Goal: Task Accomplishment & Management: Manage account settings

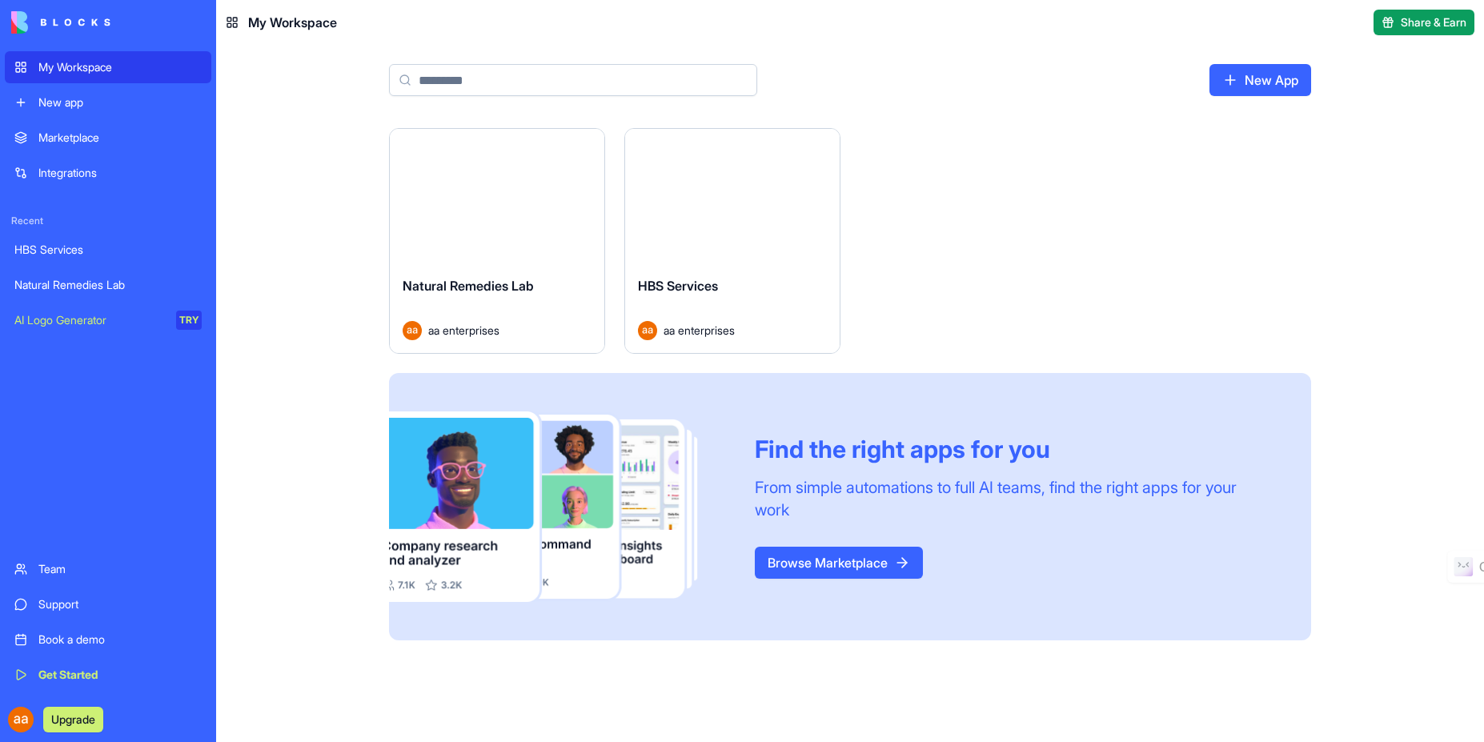
click at [90, 294] on link "Natural Remedies Lab" at bounding box center [108, 285] width 207 height 32
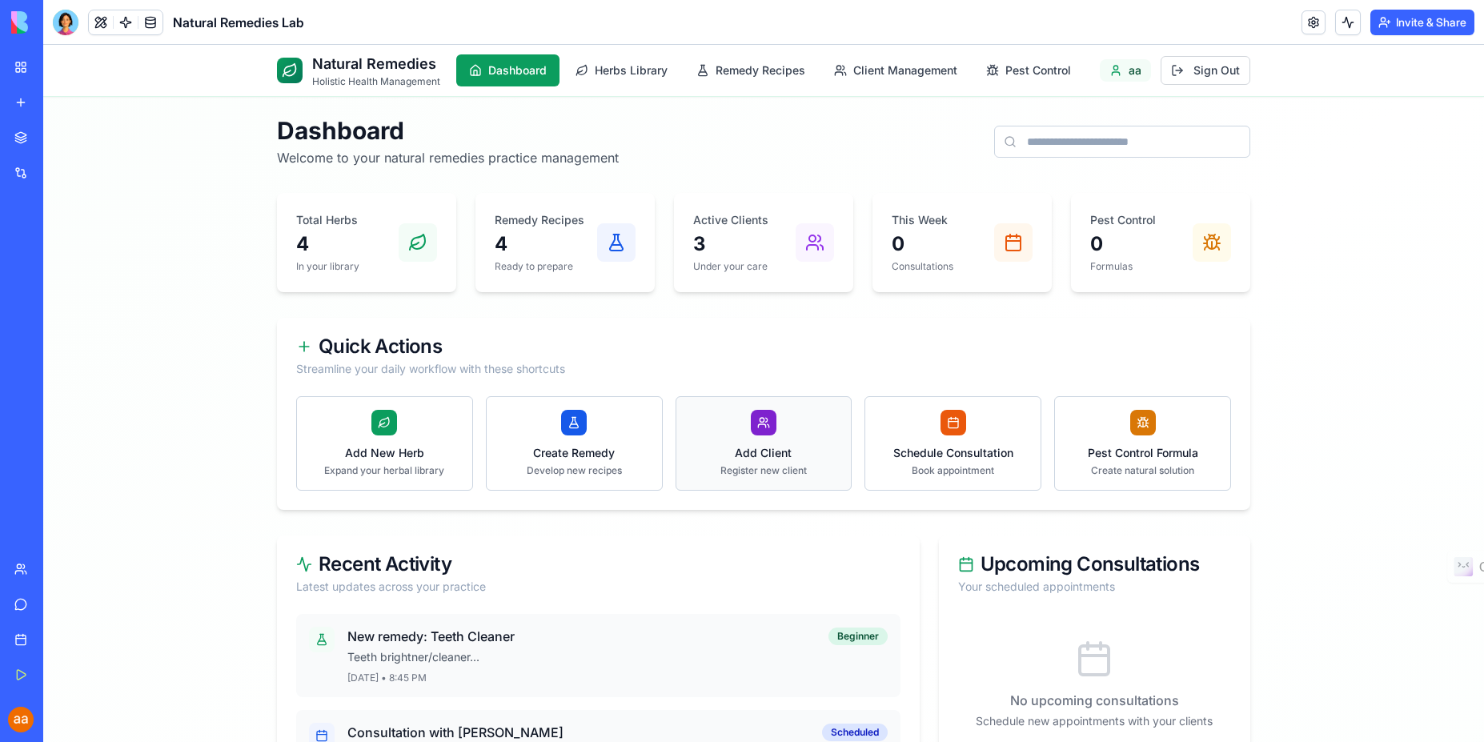
click at [752, 434] on div at bounding box center [764, 423] width 26 height 26
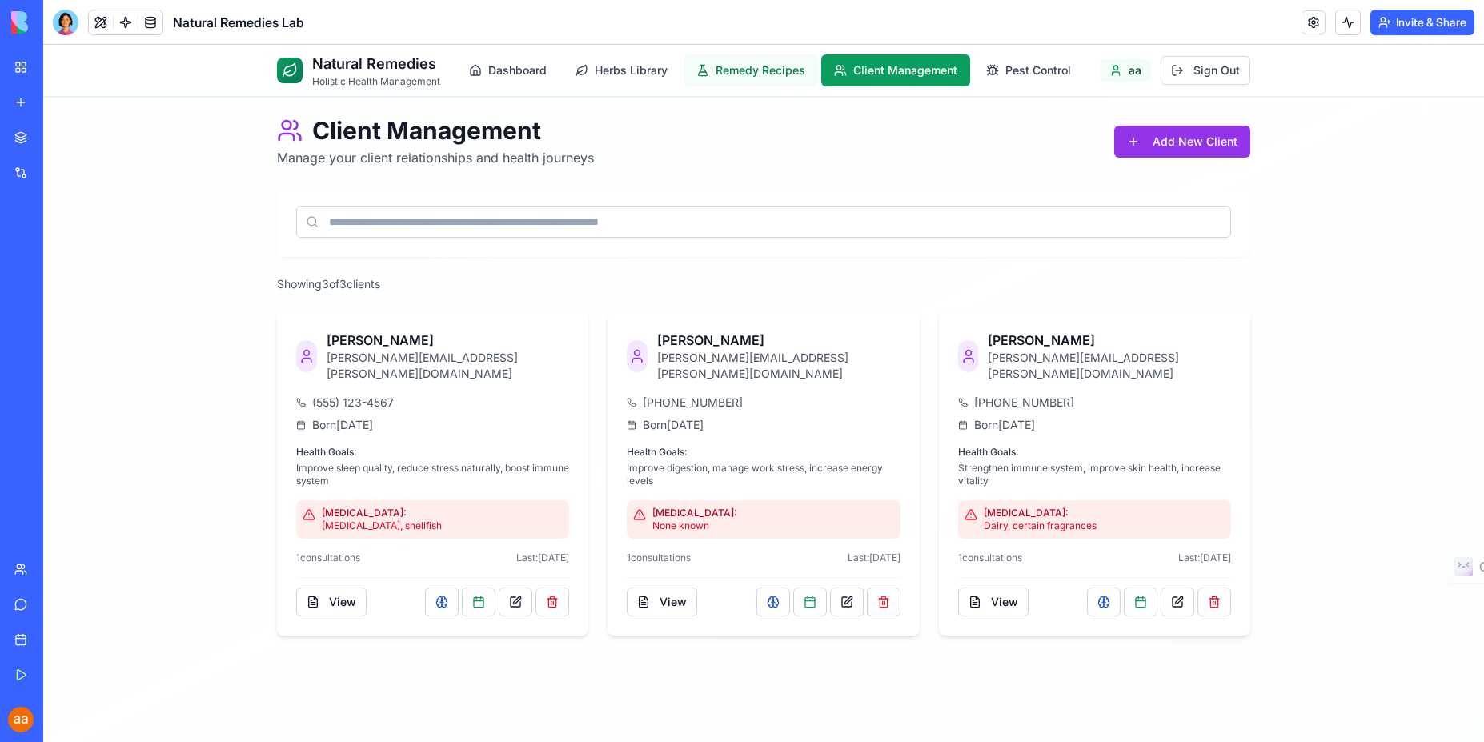
click at [752, 76] on span "Remedy Recipes" at bounding box center [761, 70] width 90 height 16
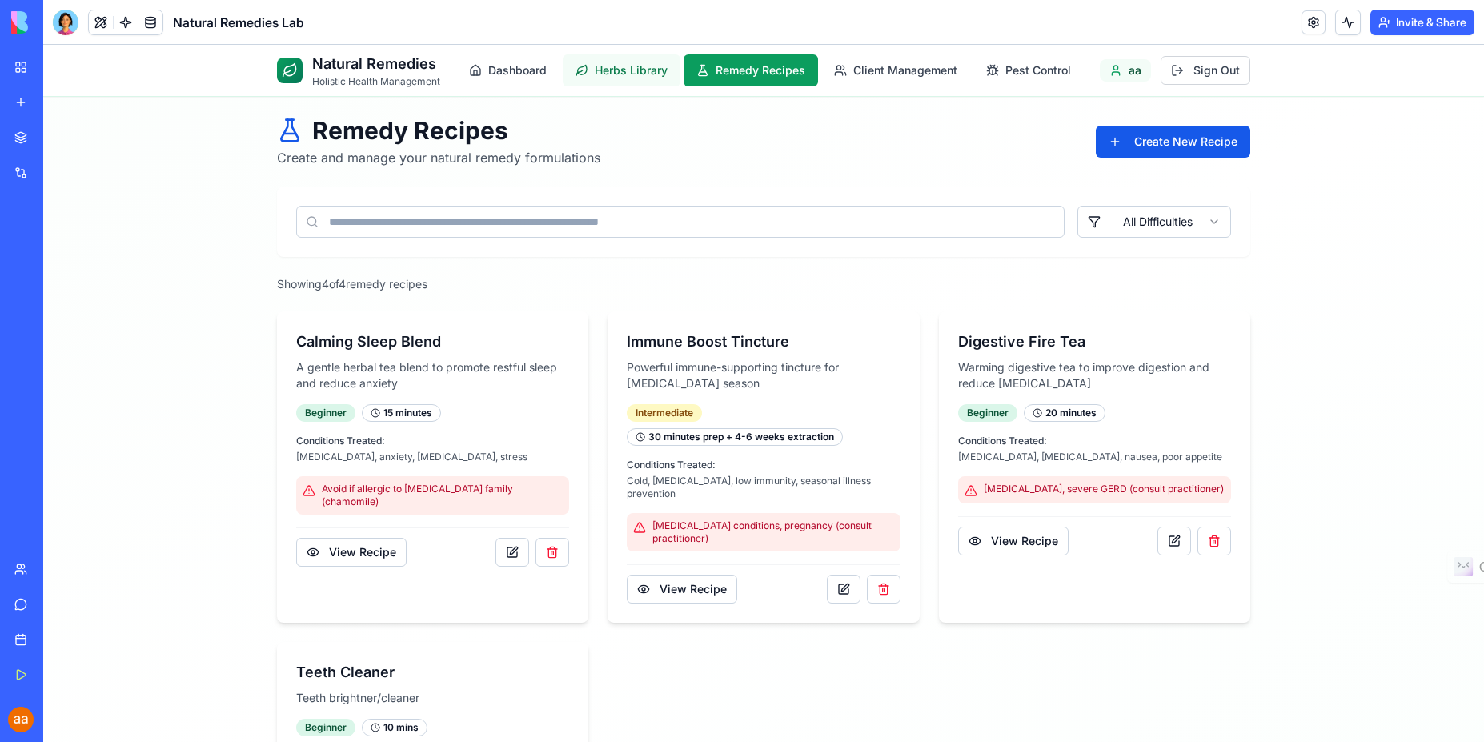
click at [608, 70] on span "Herbs Library" at bounding box center [631, 70] width 73 height 16
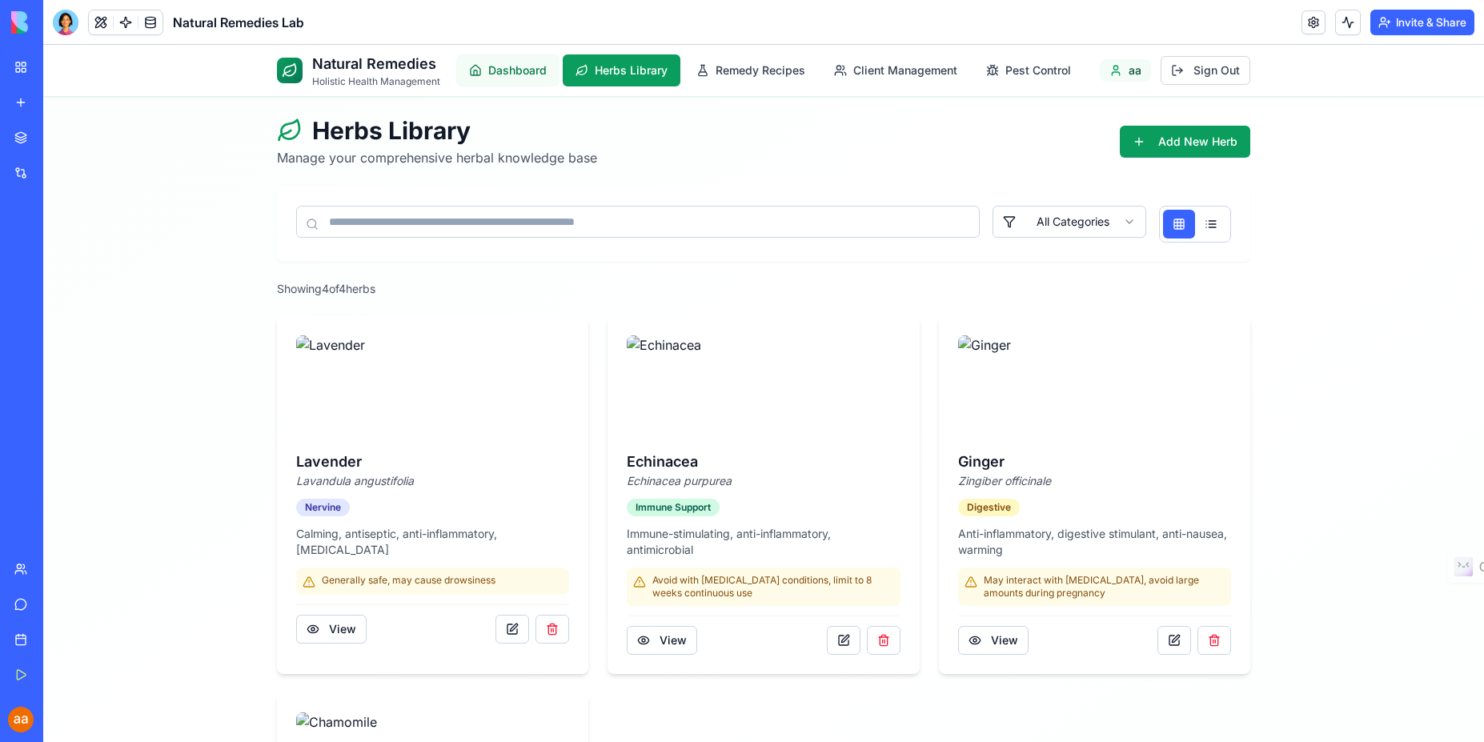
click at [498, 73] on span "Dashboard" at bounding box center [517, 70] width 58 height 16
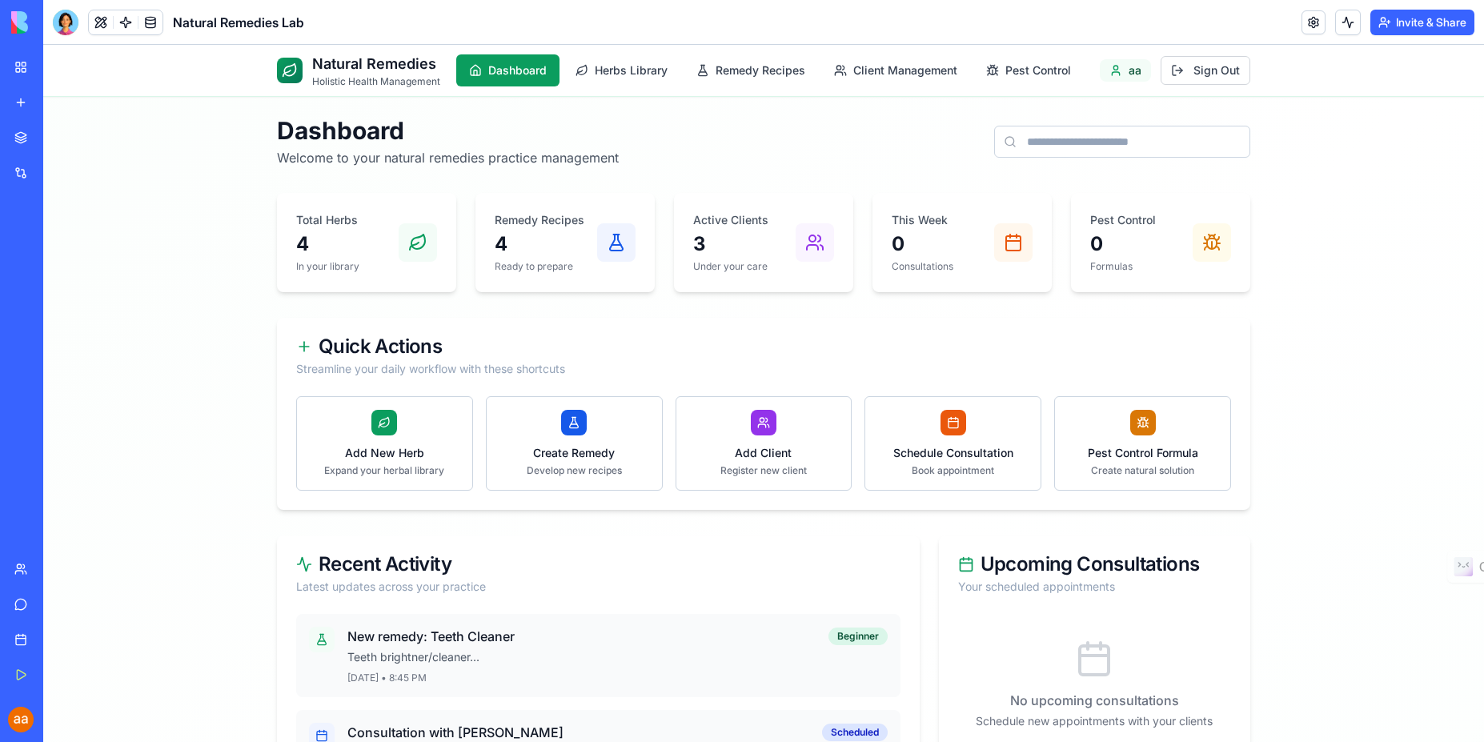
click at [314, 77] on p "Holistic Health Management" at bounding box center [376, 81] width 128 height 13
click at [1029, 74] on span "Pest Control" at bounding box center [1038, 70] width 66 height 16
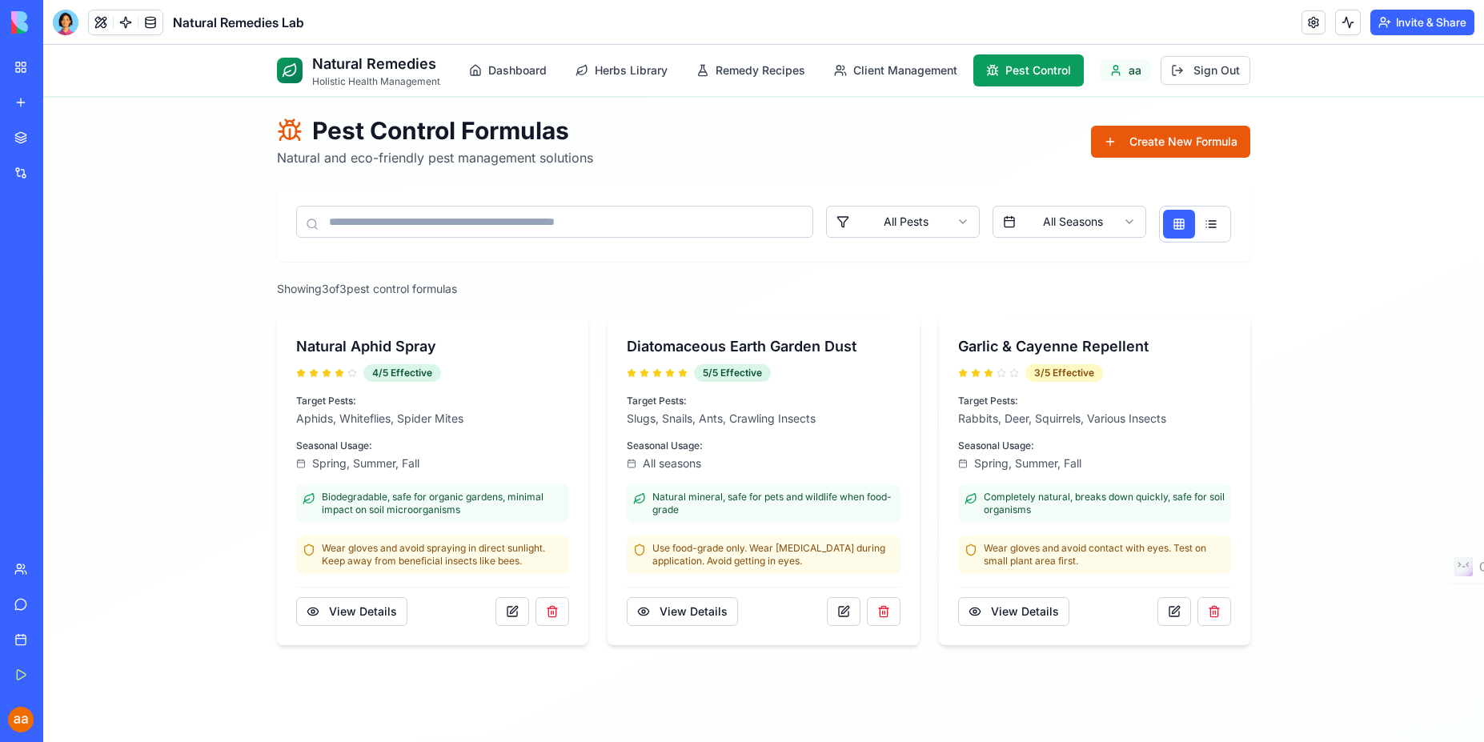
click at [59, 251] on div "HBS Services" at bounding box center [36, 250] width 45 height 16
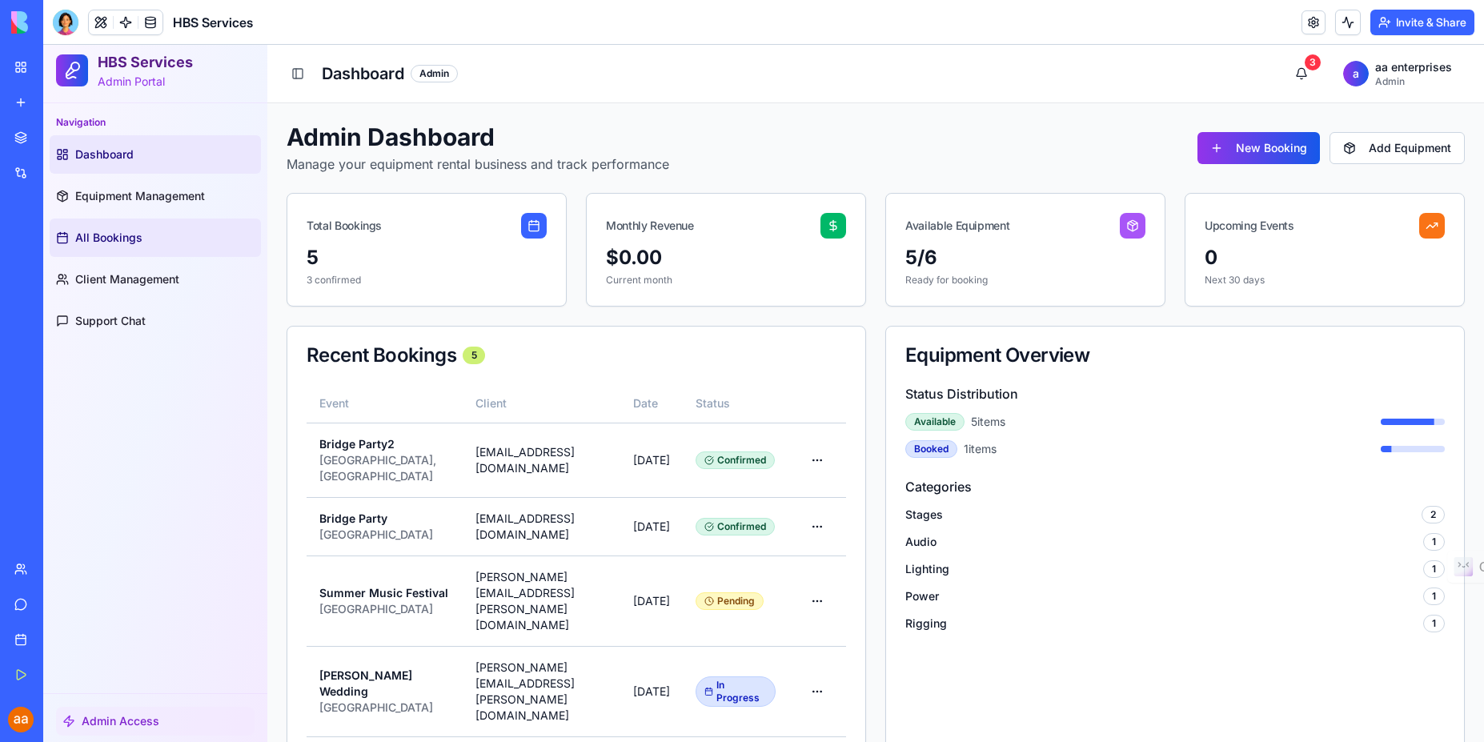
click at [109, 248] on link "All Bookings" at bounding box center [155, 238] width 211 height 38
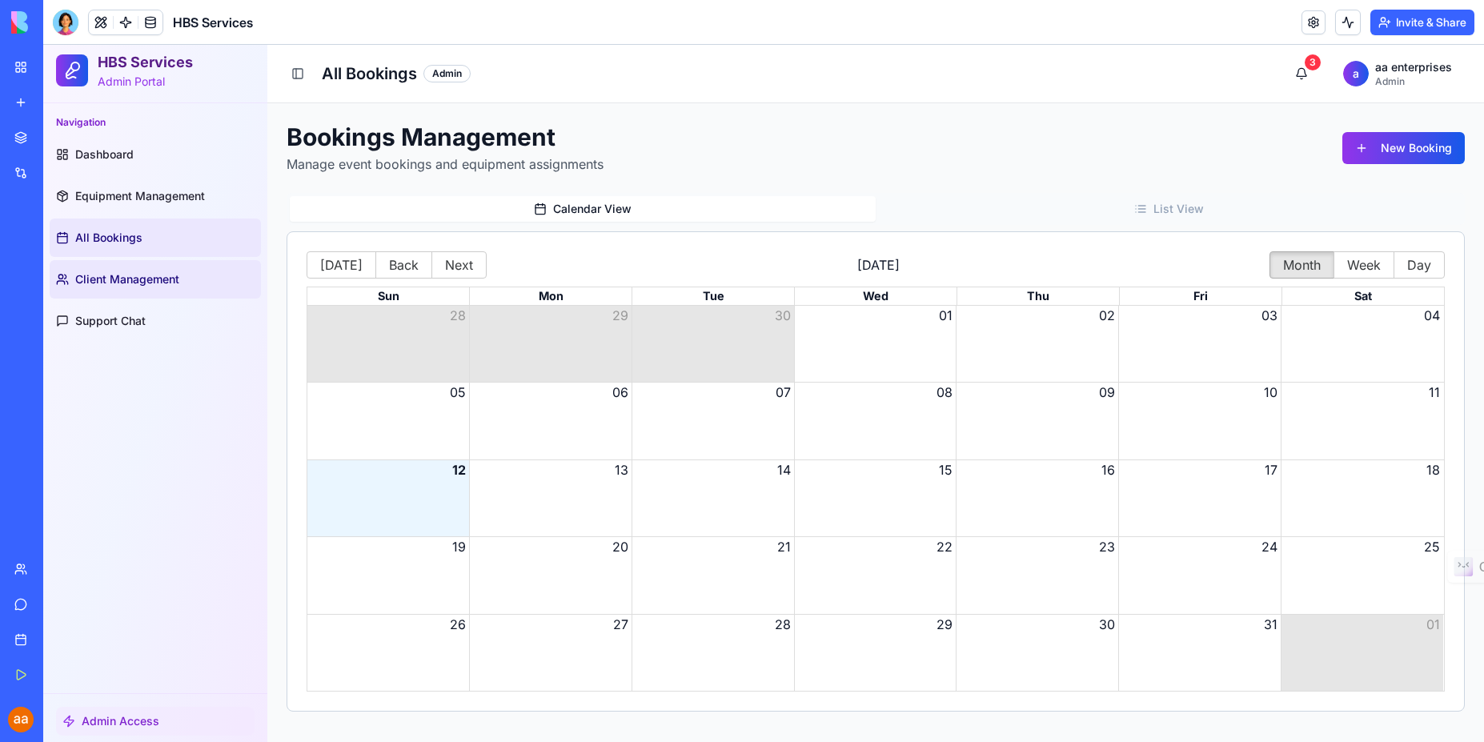
click at [115, 287] on link "Client Management" at bounding box center [155, 279] width 211 height 38
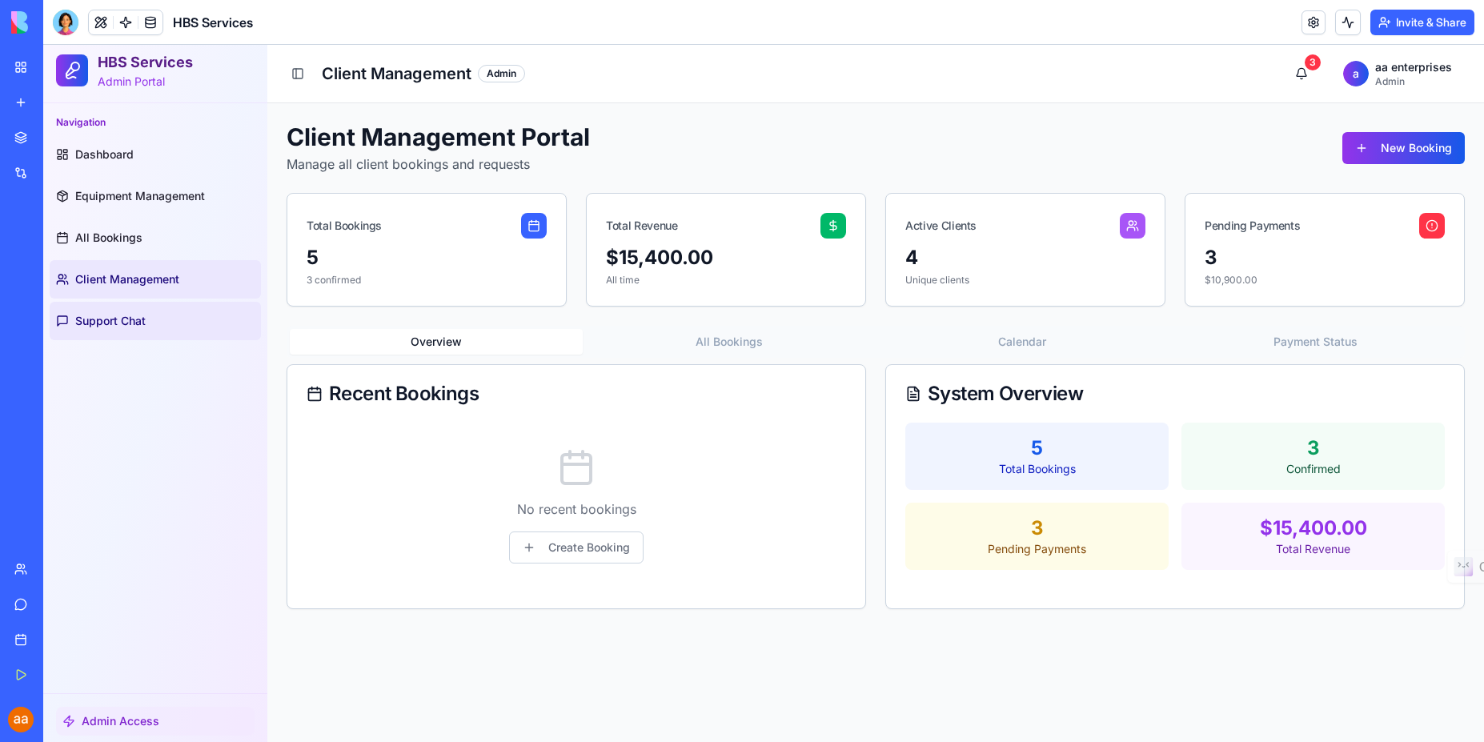
click at [92, 323] on span "Support Chat" at bounding box center [110, 321] width 70 height 16
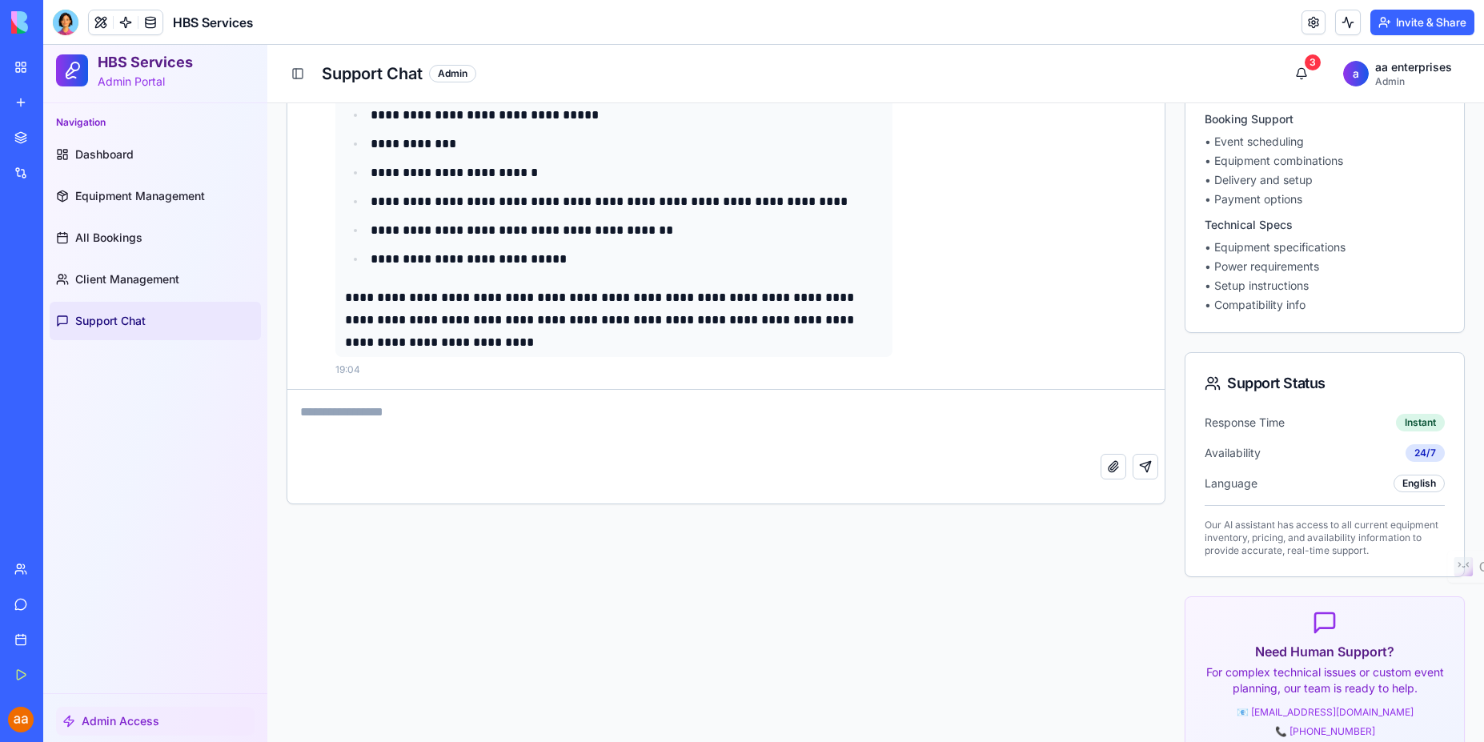
scroll to position [297, 0]
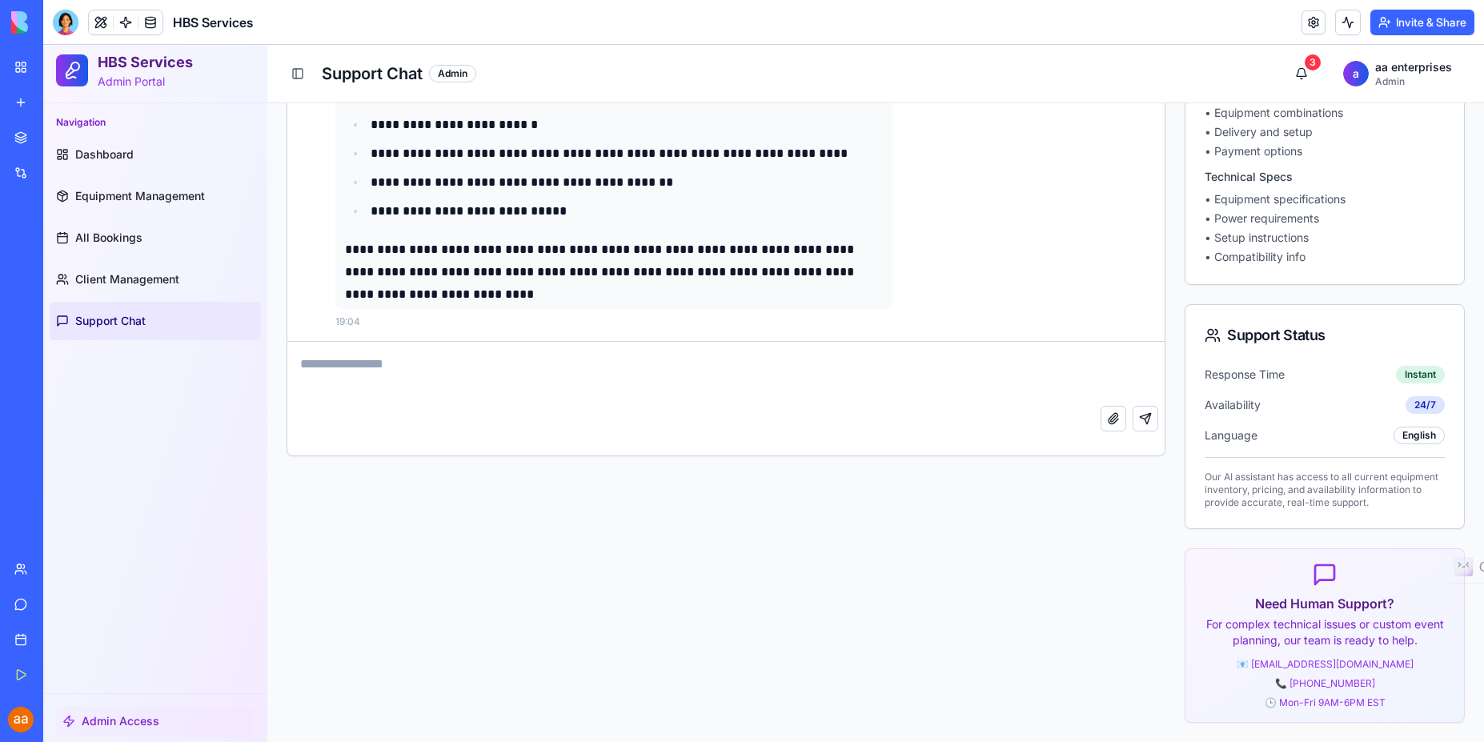
click at [118, 725] on span "Admin Access" at bounding box center [121, 721] width 78 height 16
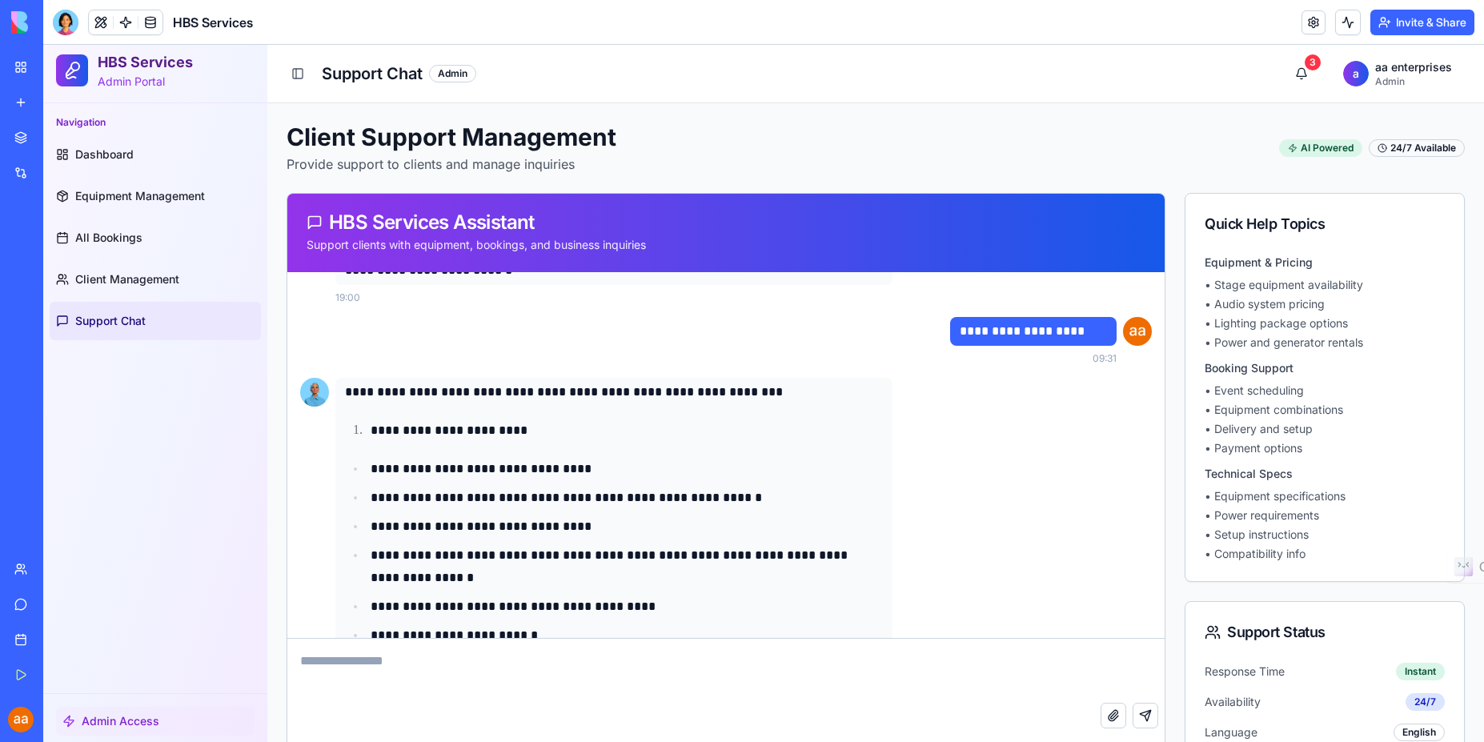
scroll to position [44, 0]
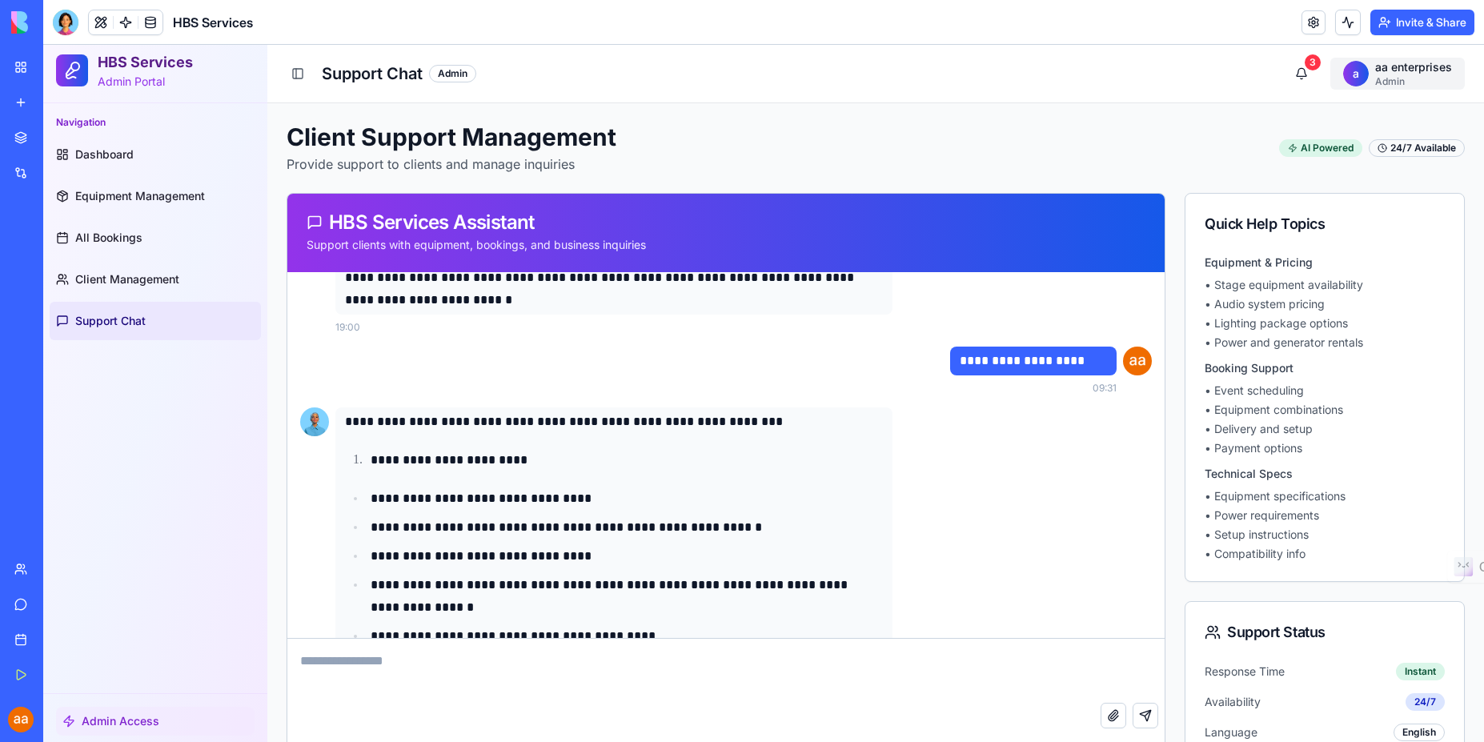
click at [1383, 78] on html "**********" at bounding box center [763, 542] width 1441 height 994
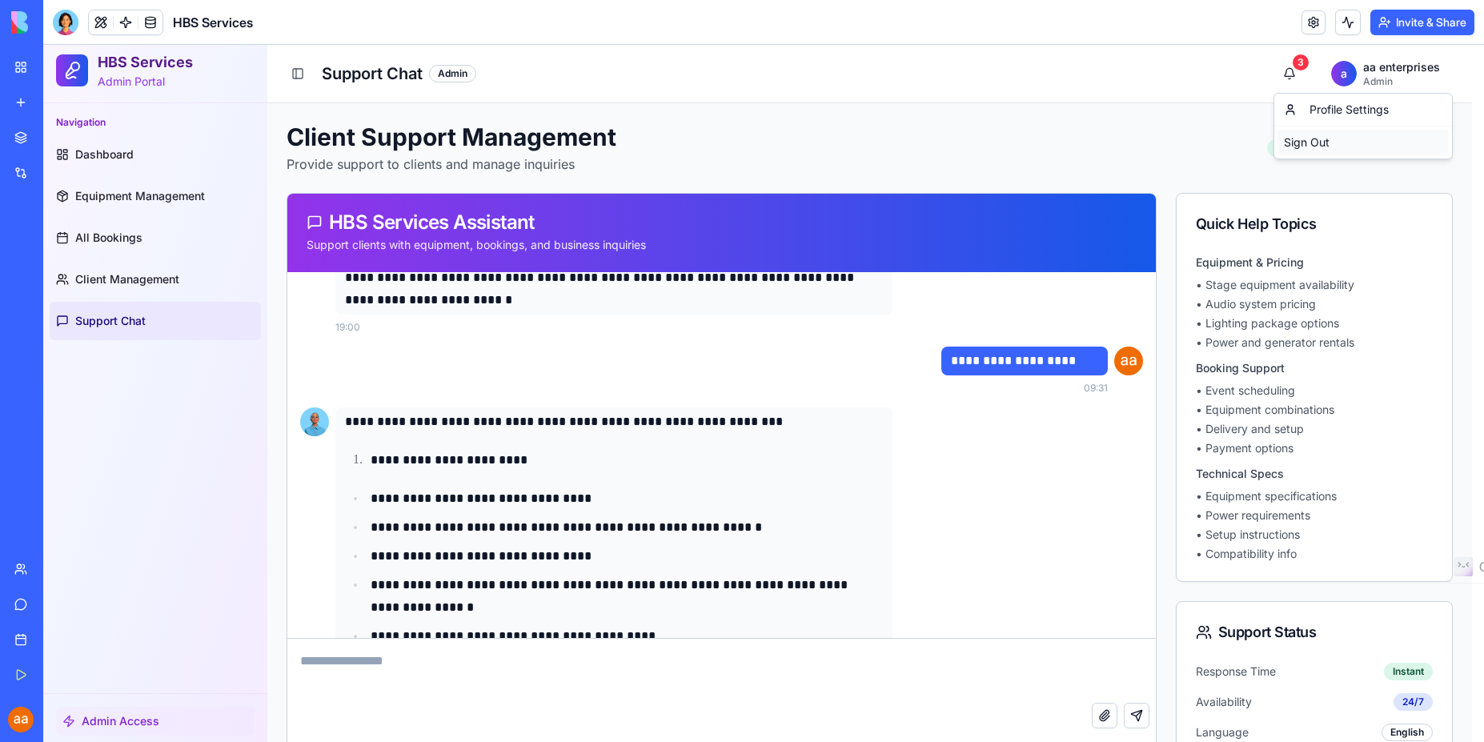
click at [1312, 139] on div "Sign Out" at bounding box center [1363, 143] width 171 height 26
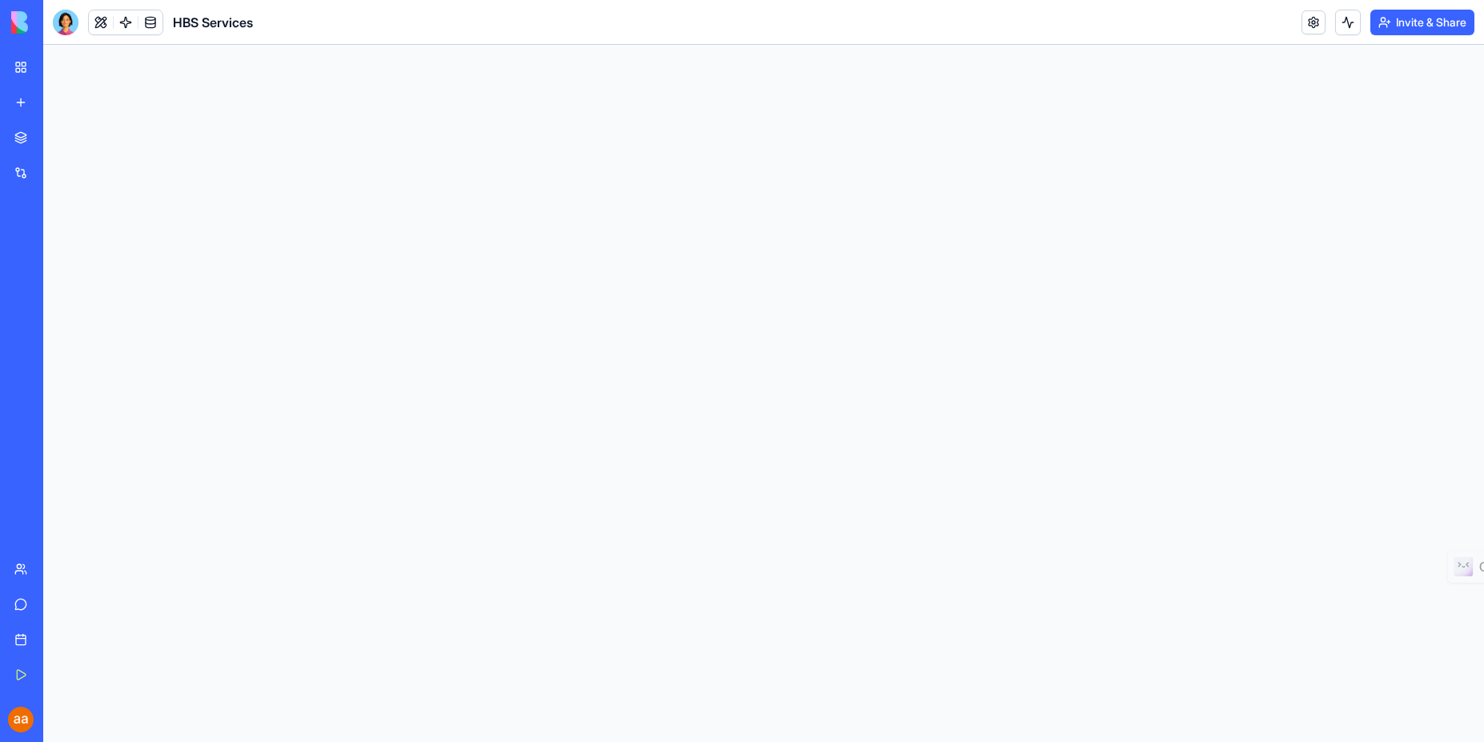
scroll to position [0, 0]
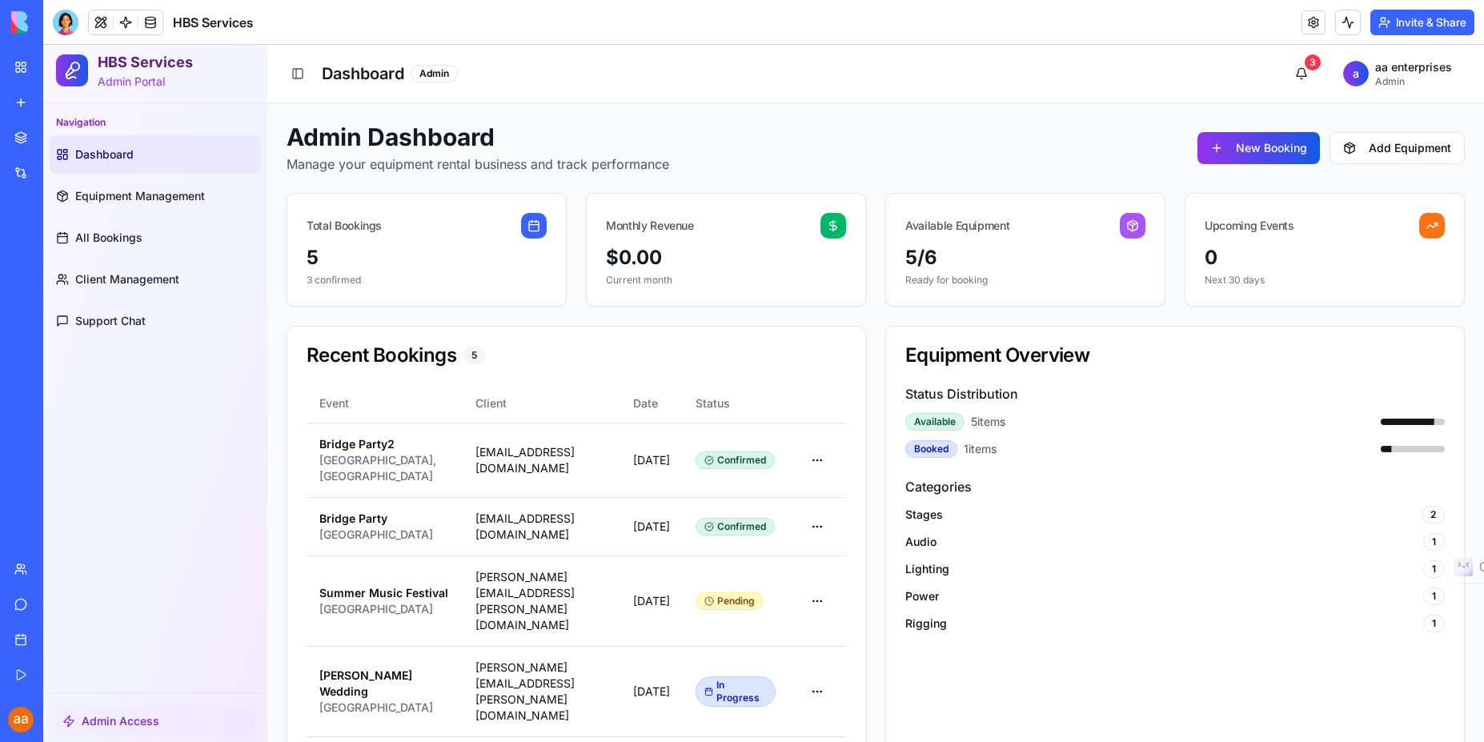
click at [22, 322] on div "AI Logo Generator" at bounding box center [18, 320] width 8 height 16
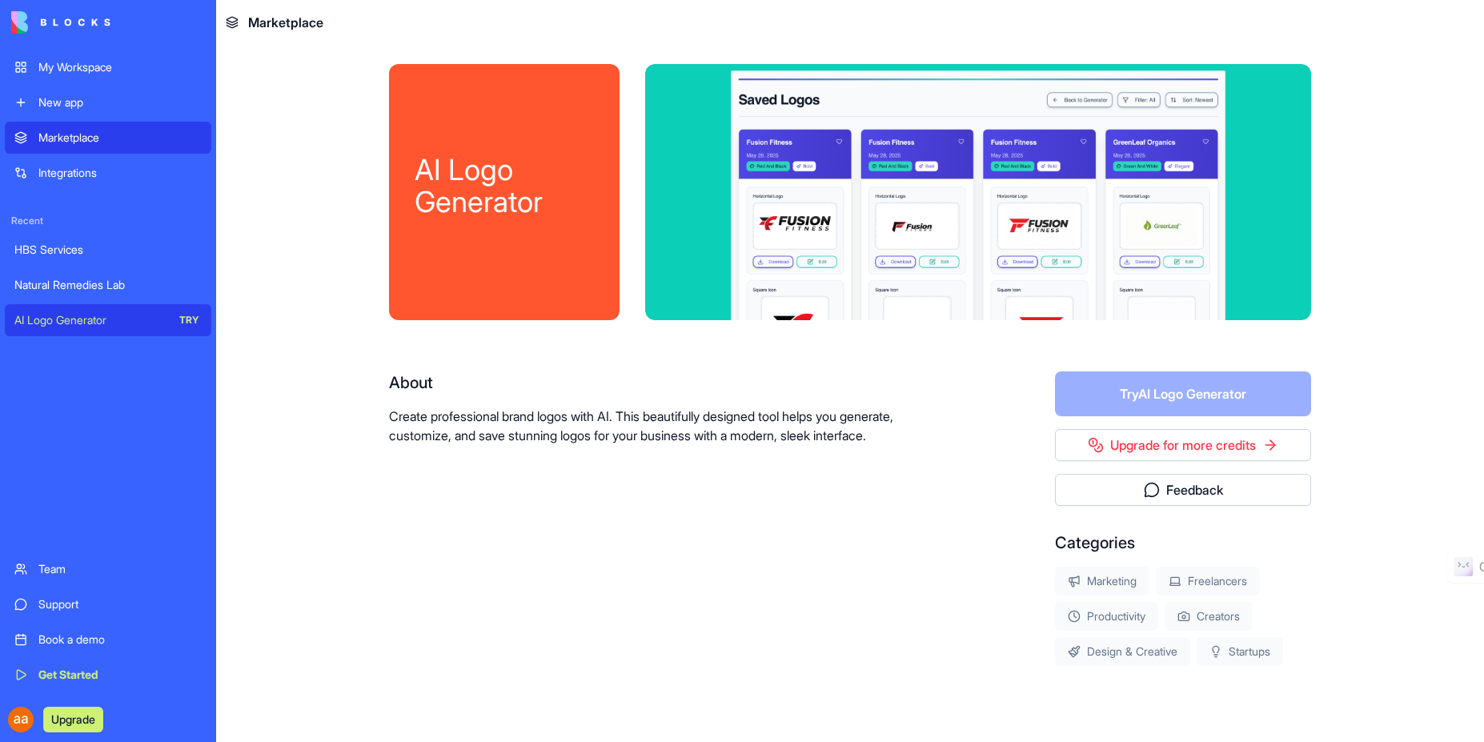
click at [87, 22] on img at bounding box center [60, 22] width 99 height 22
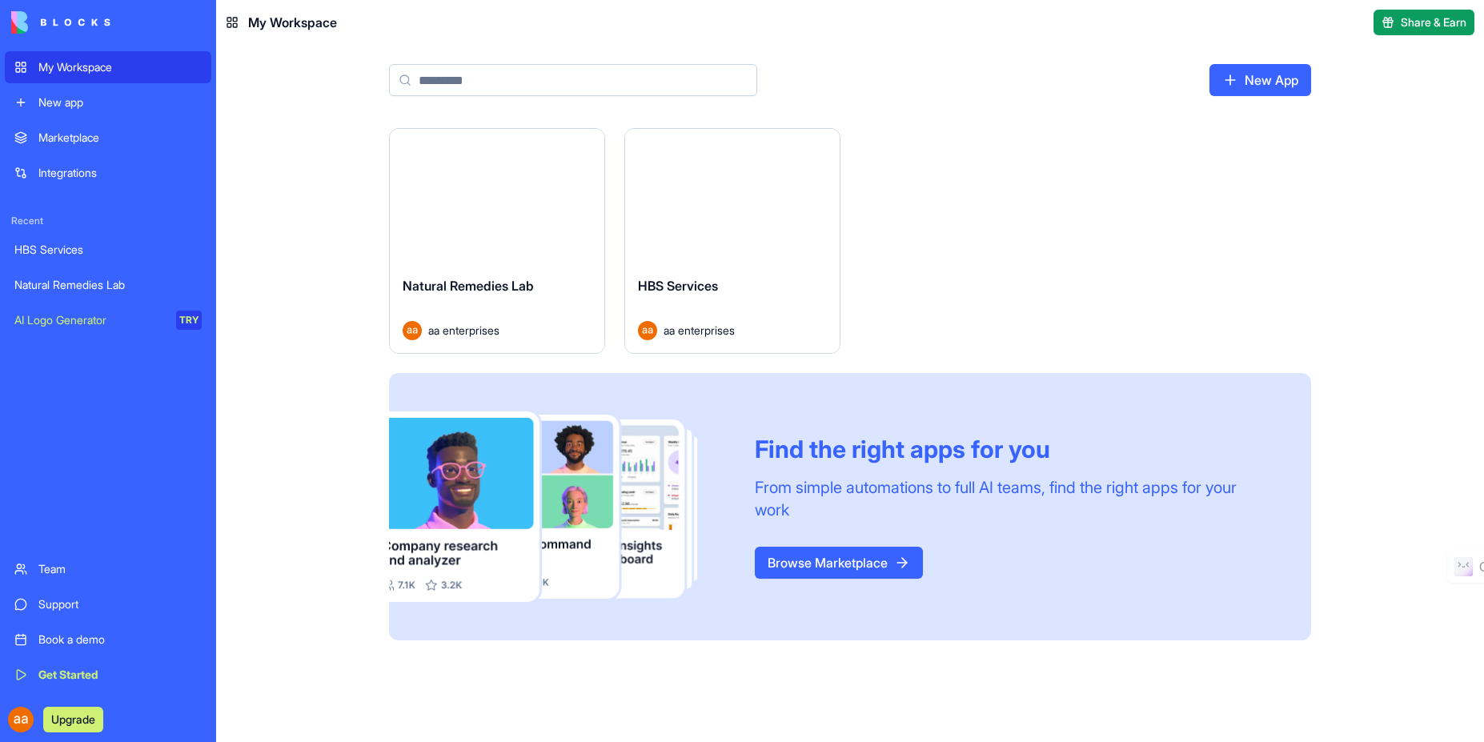
click at [297, 17] on span "My Workspace" at bounding box center [292, 22] width 89 height 19
click at [297, 25] on span "My Workspace" at bounding box center [292, 22] width 89 height 19
click at [231, 22] on icon at bounding box center [232, 22] width 13 height 13
click at [94, 70] on div "My Workspace" at bounding box center [119, 67] width 163 height 16
click at [69, 141] on div "Marketplace" at bounding box center [119, 138] width 163 height 16
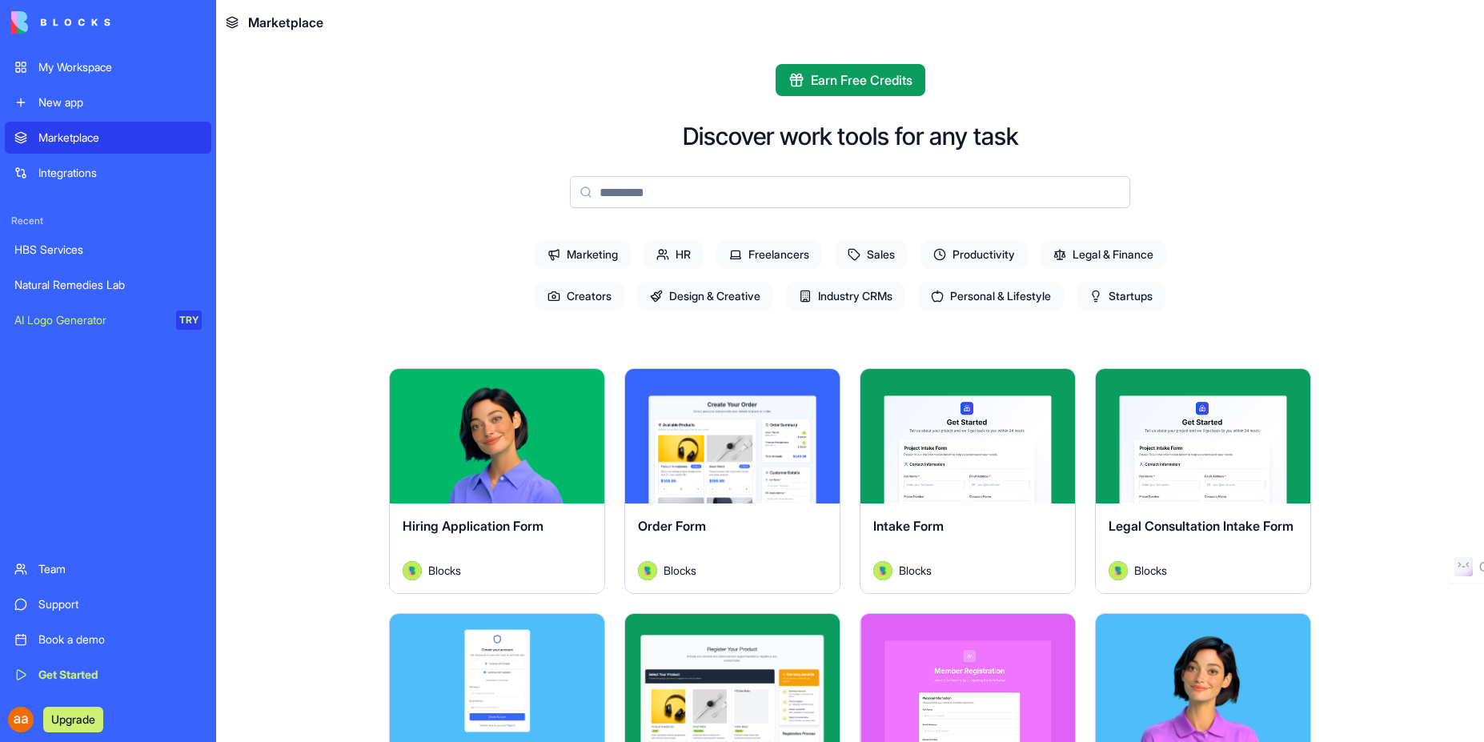
click at [97, 283] on div "Natural Remedies Lab" at bounding box center [107, 285] width 187 height 16
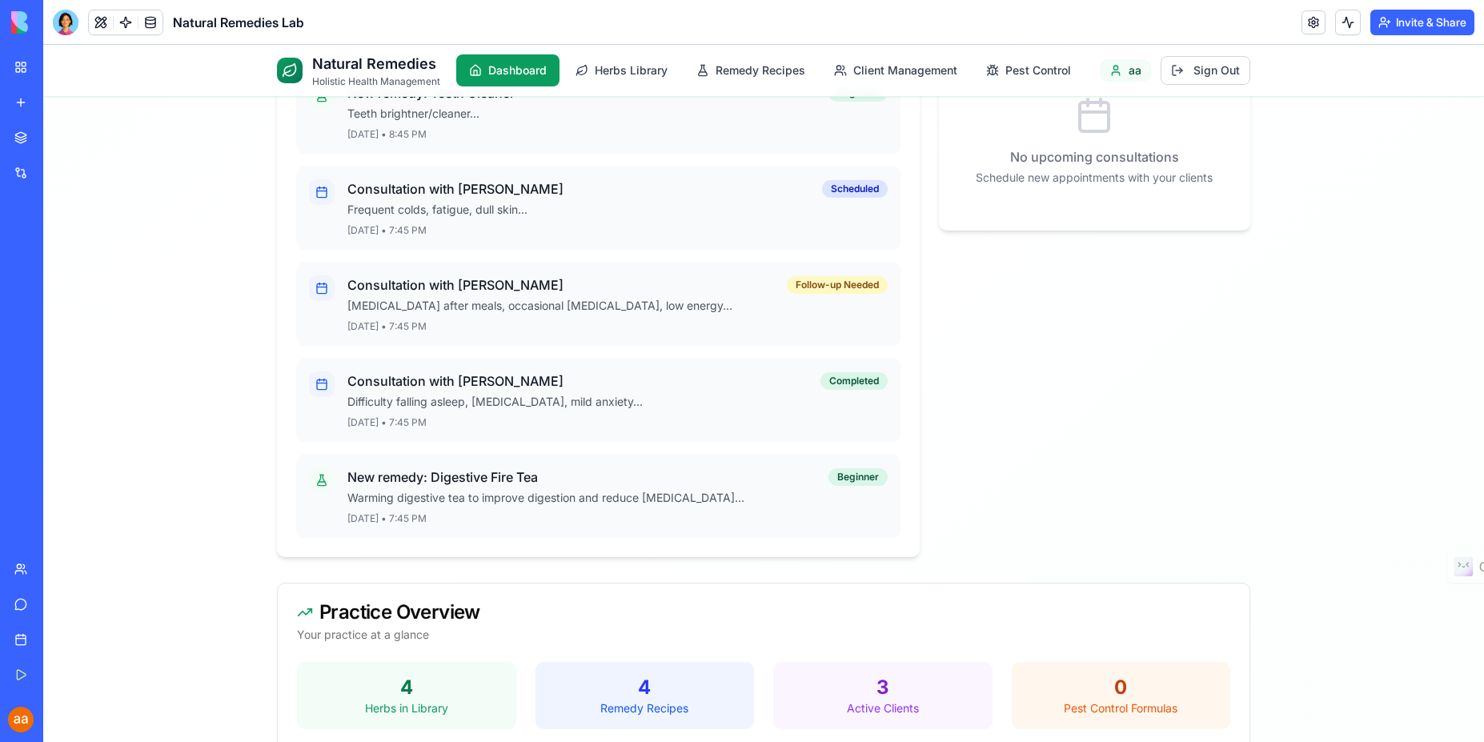
scroll to position [570, 0]
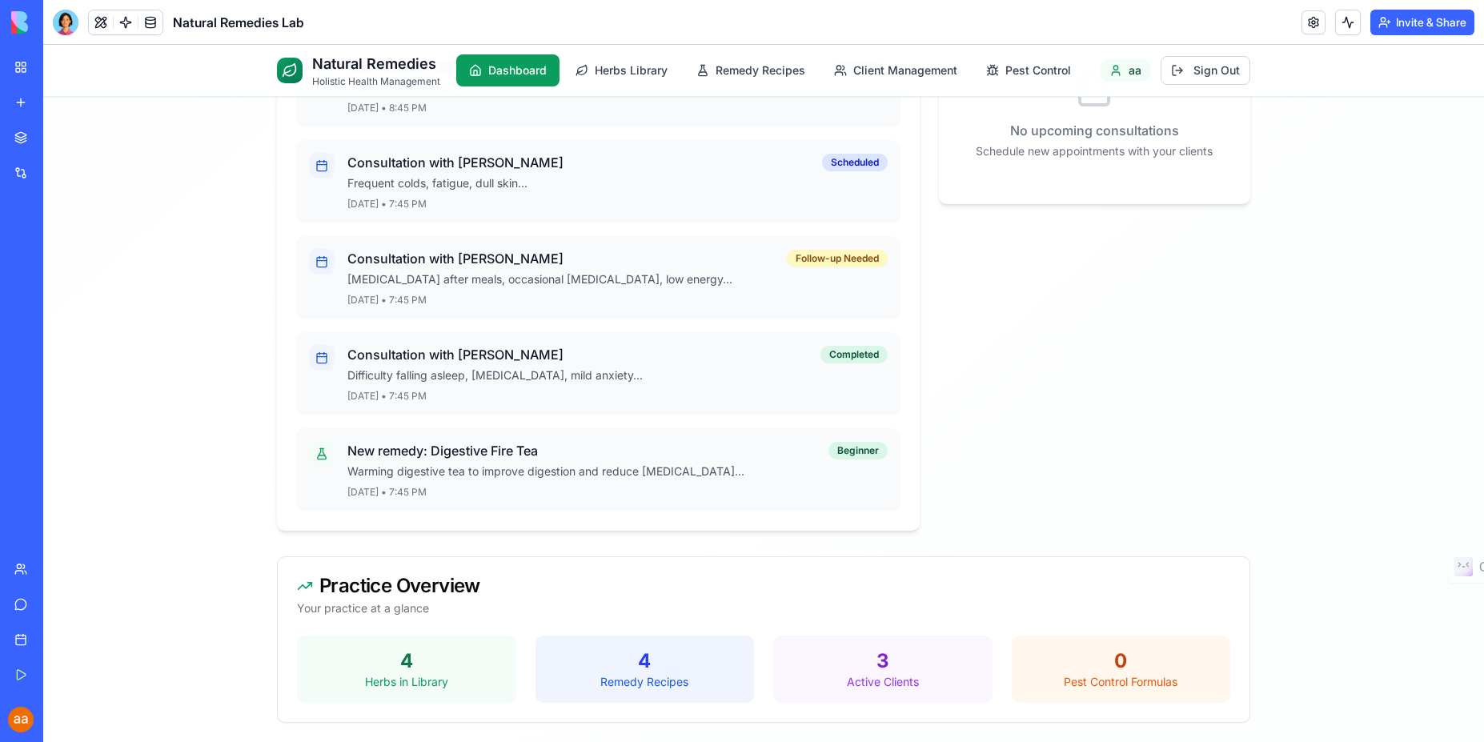
click at [640, 665] on div "4" at bounding box center [645, 661] width 194 height 26
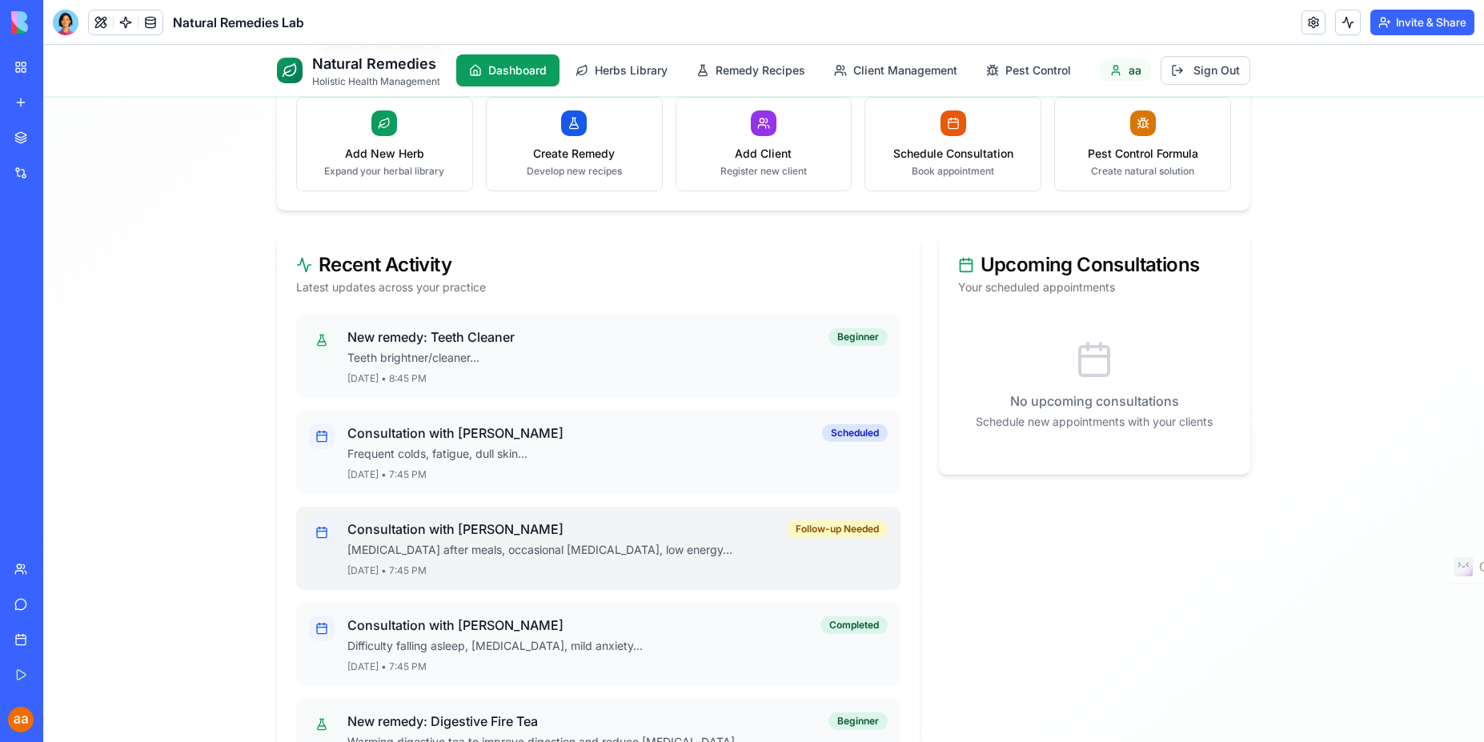
scroll to position [0, 0]
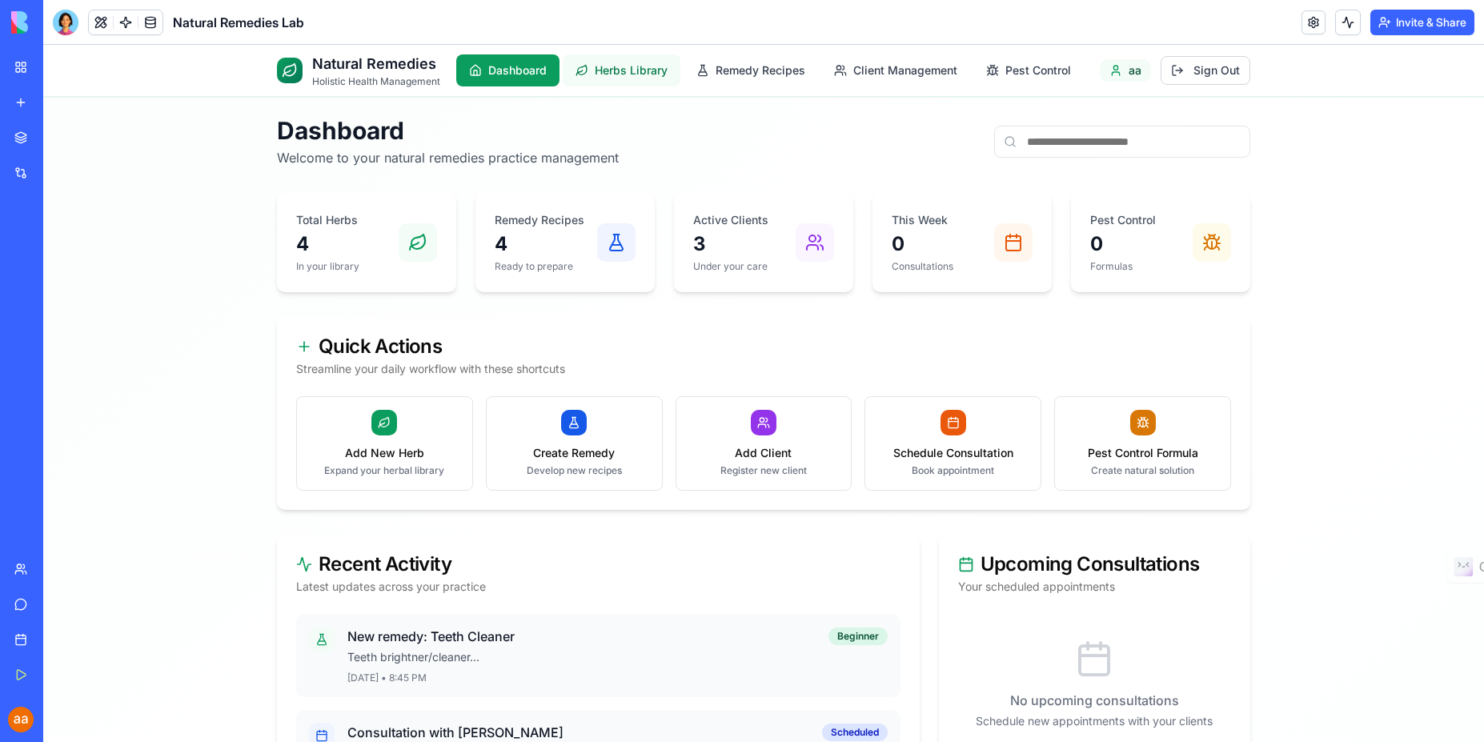
click at [634, 66] on span "Herbs Library" at bounding box center [631, 70] width 73 height 16
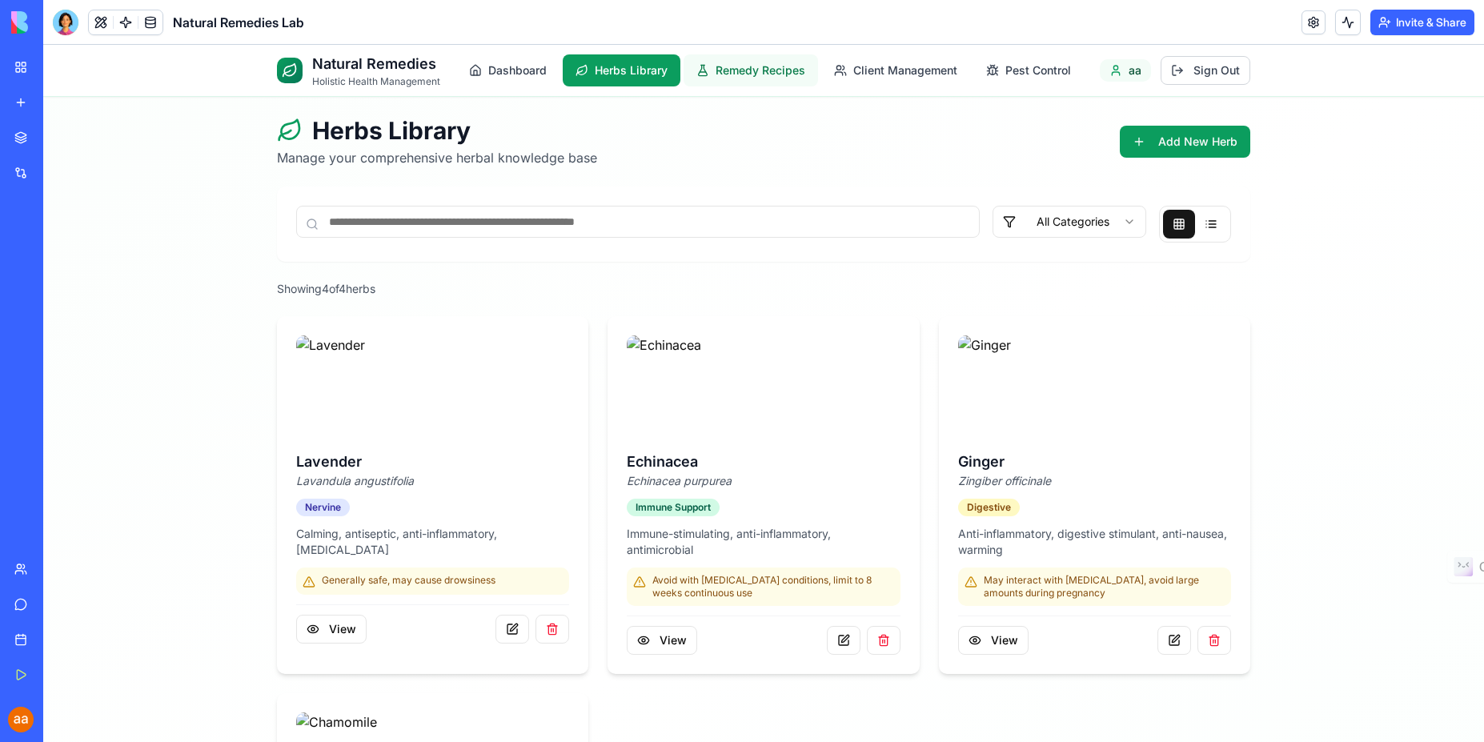
click at [748, 73] on span "Remedy Recipes" at bounding box center [761, 70] width 90 height 16
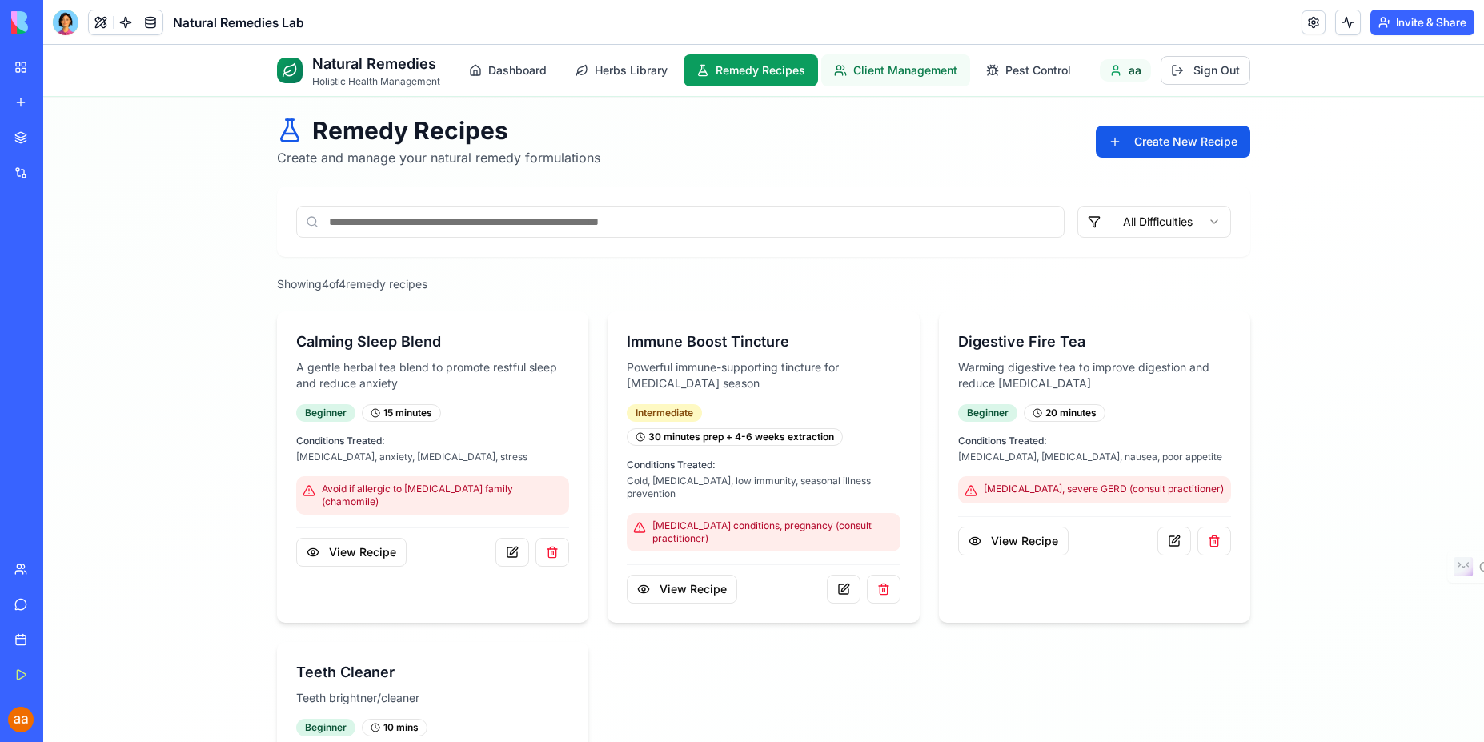
click at [904, 74] on span "Client Management" at bounding box center [905, 70] width 104 height 16
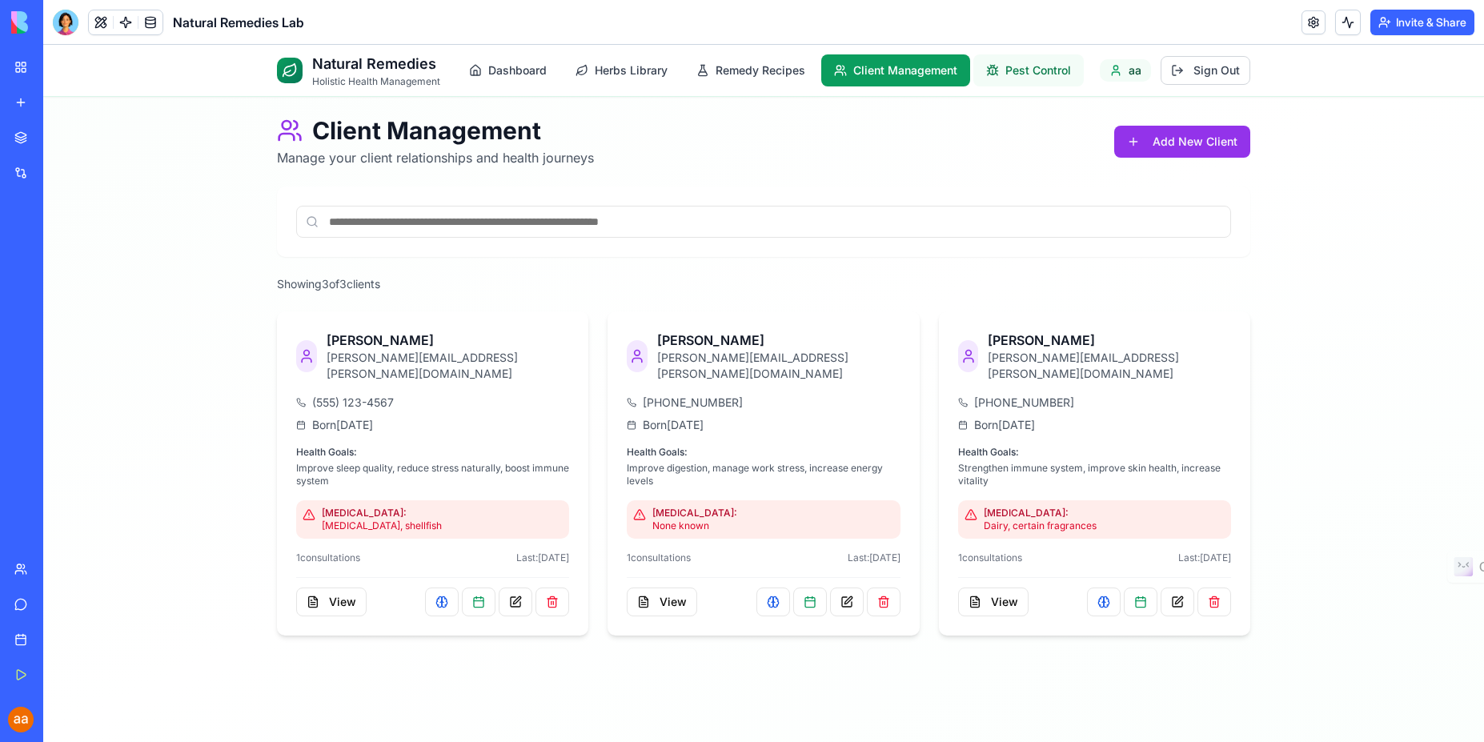
click at [1017, 71] on span "Pest Control" at bounding box center [1038, 70] width 66 height 16
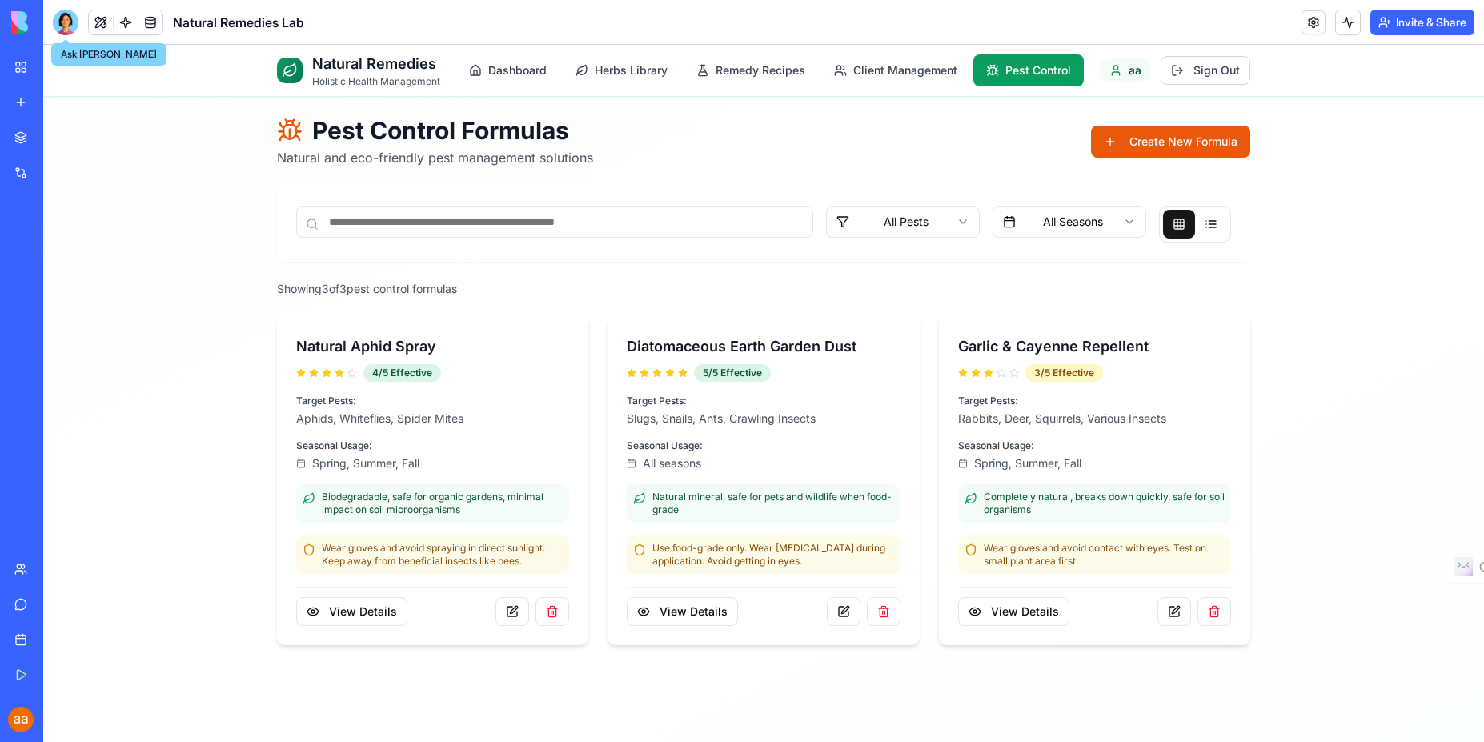
click at [58, 22] on div at bounding box center [66, 23] width 26 height 26
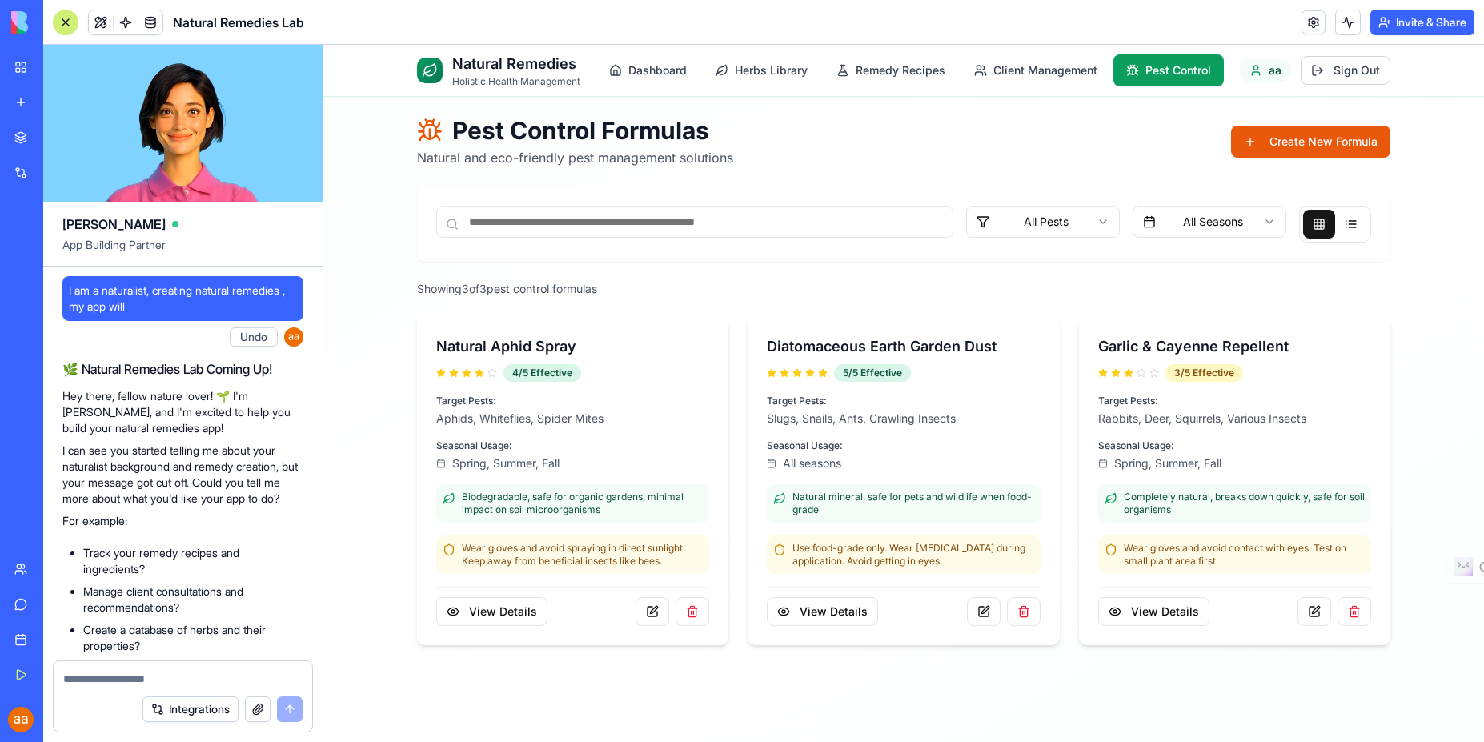
scroll to position [1831, 0]
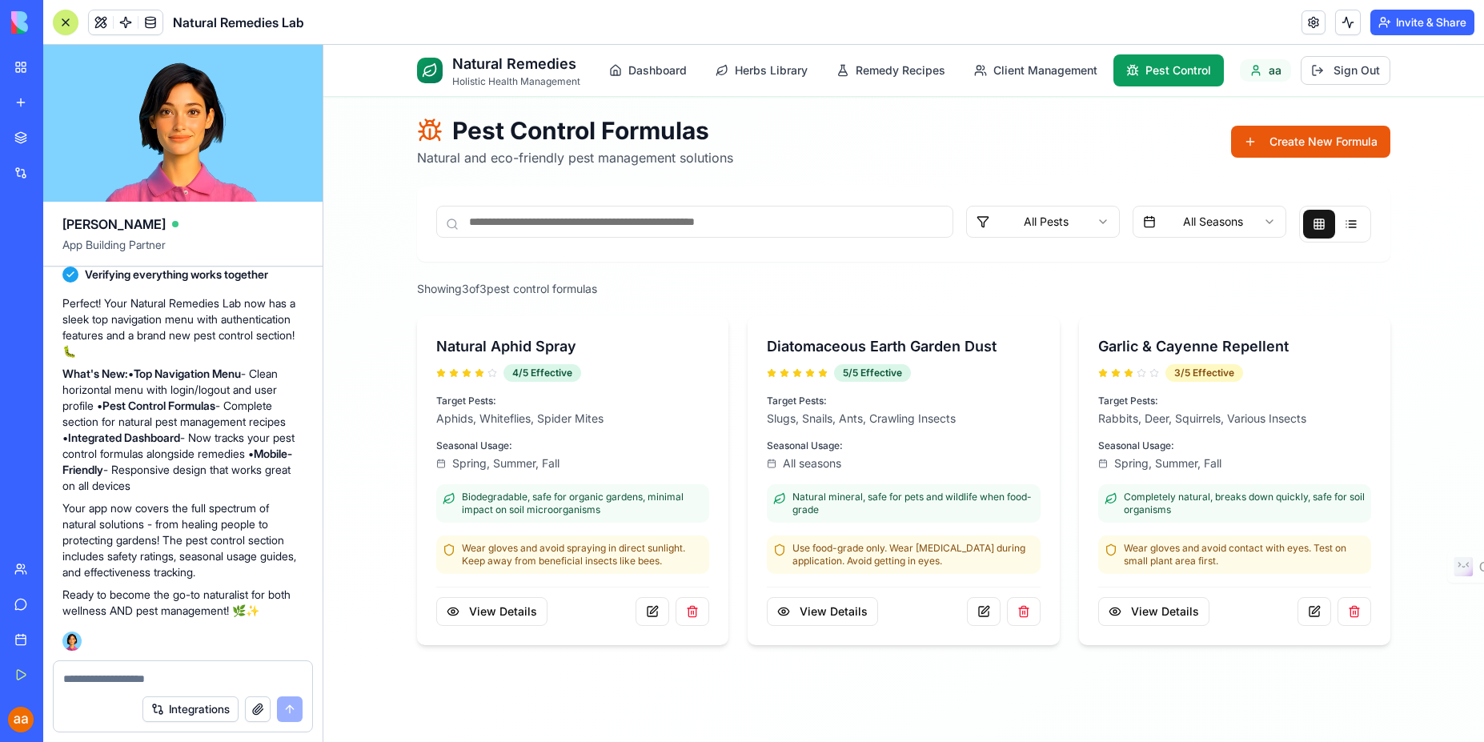
click at [134, 676] on textarea at bounding box center [182, 679] width 239 height 16
type textarea "*"
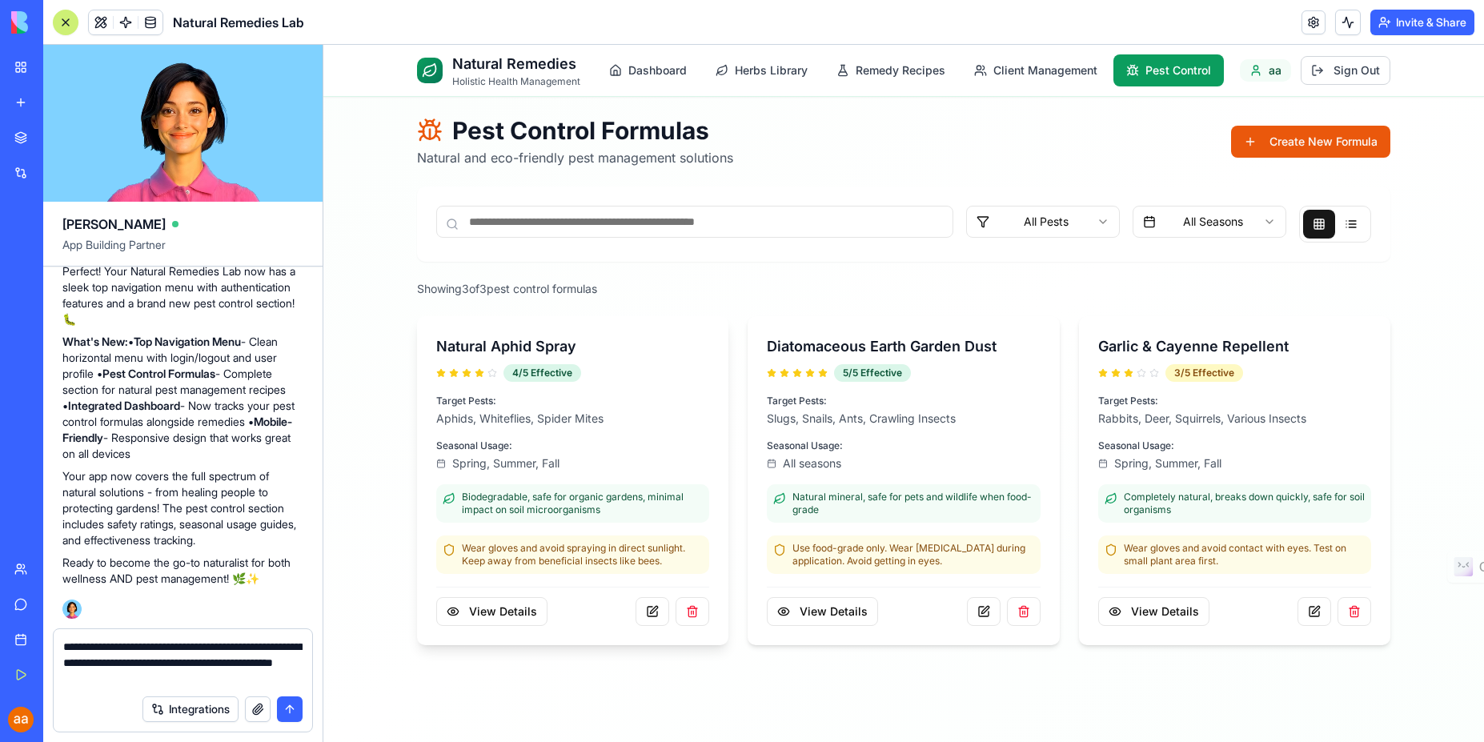
type textarea "**********"
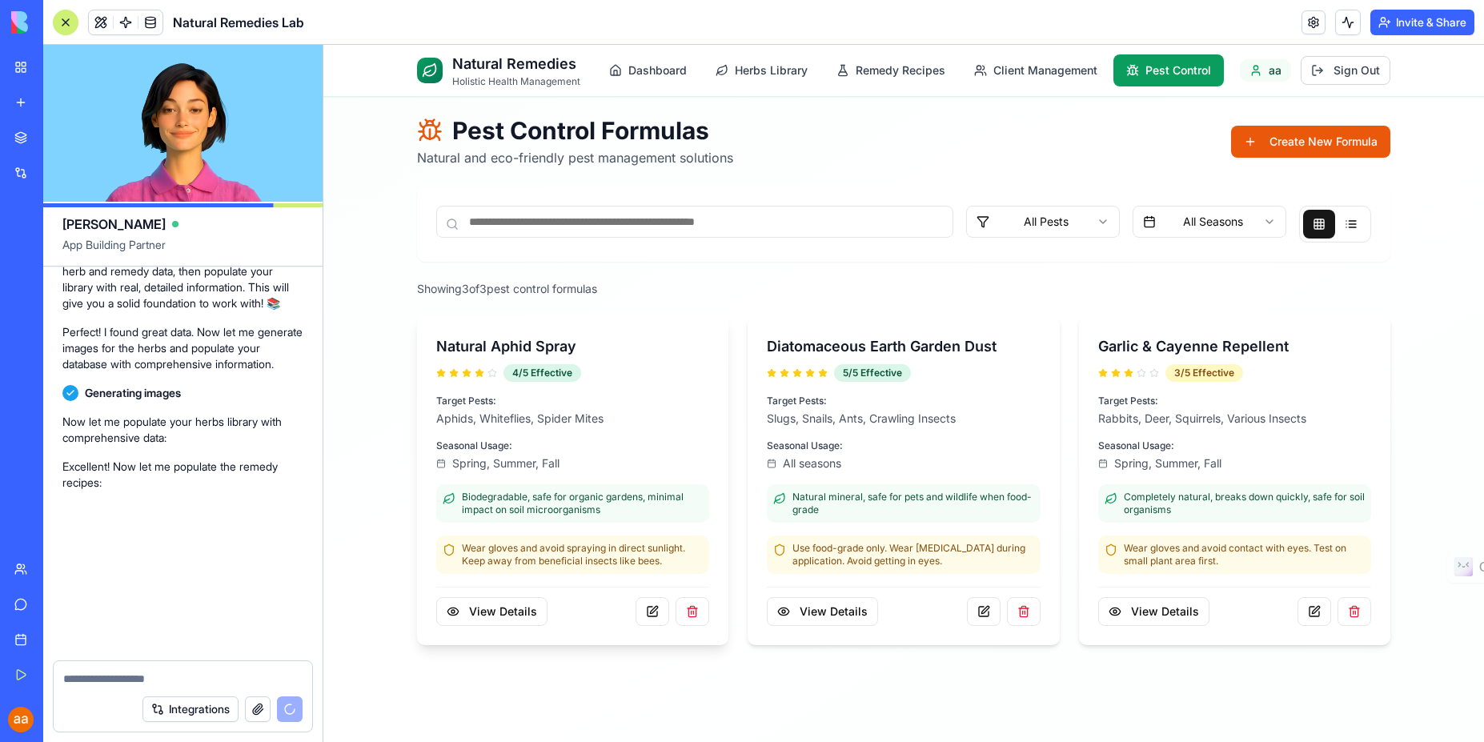
scroll to position [2978, 0]
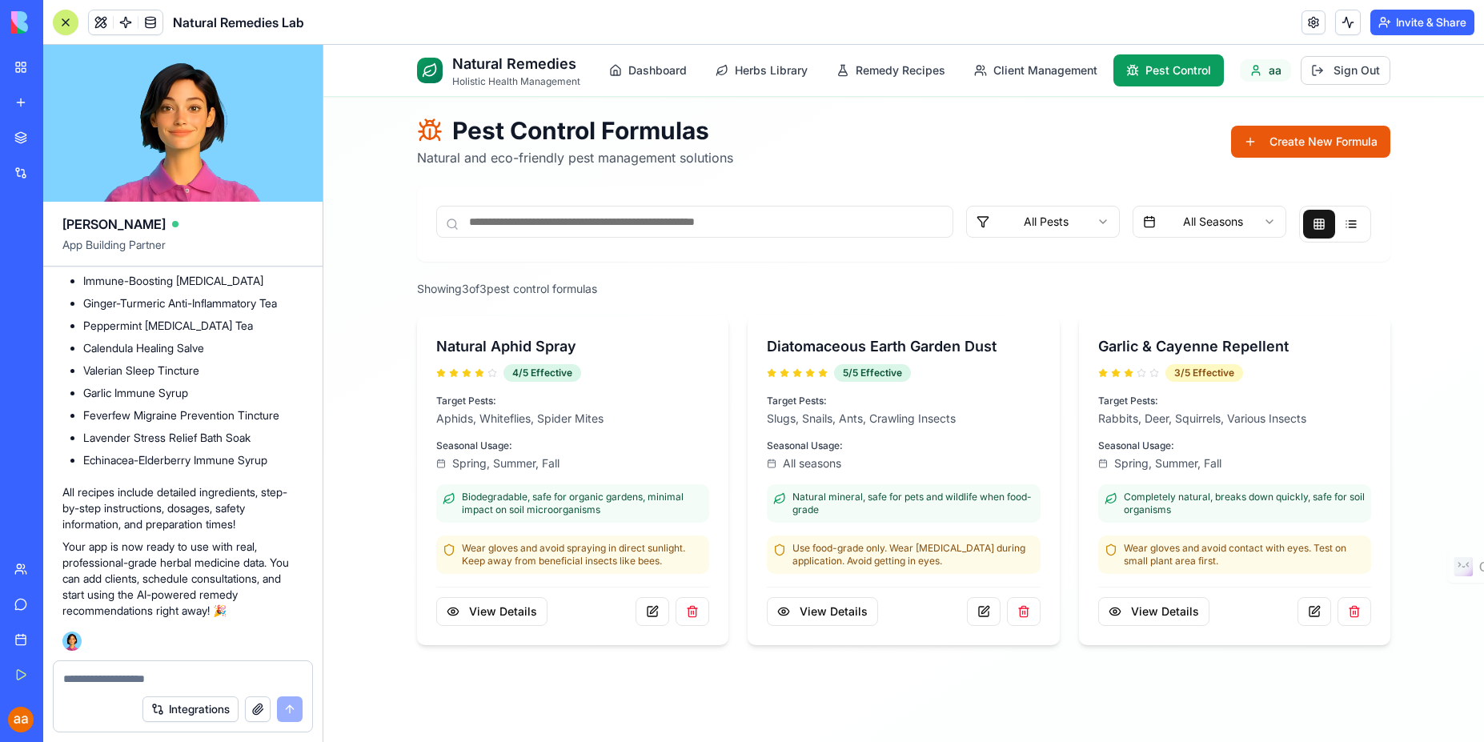
click at [1399, 334] on main "Pest Control Formulas Natural and eco-friendly pest management solutions Create…" at bounding box center [903, 381] width 1025 height 568
click at [127, 687] on div "Integrations" at bounding box center [183, 709] width 259 height 45
click at [96, 683] on textarea at bounding box center [182, 679] width 239 height 16
type textarea "*****"
click at [879, 76] on span "Remedy Recipes" at bounding box center [901, 70] width 90 height 16
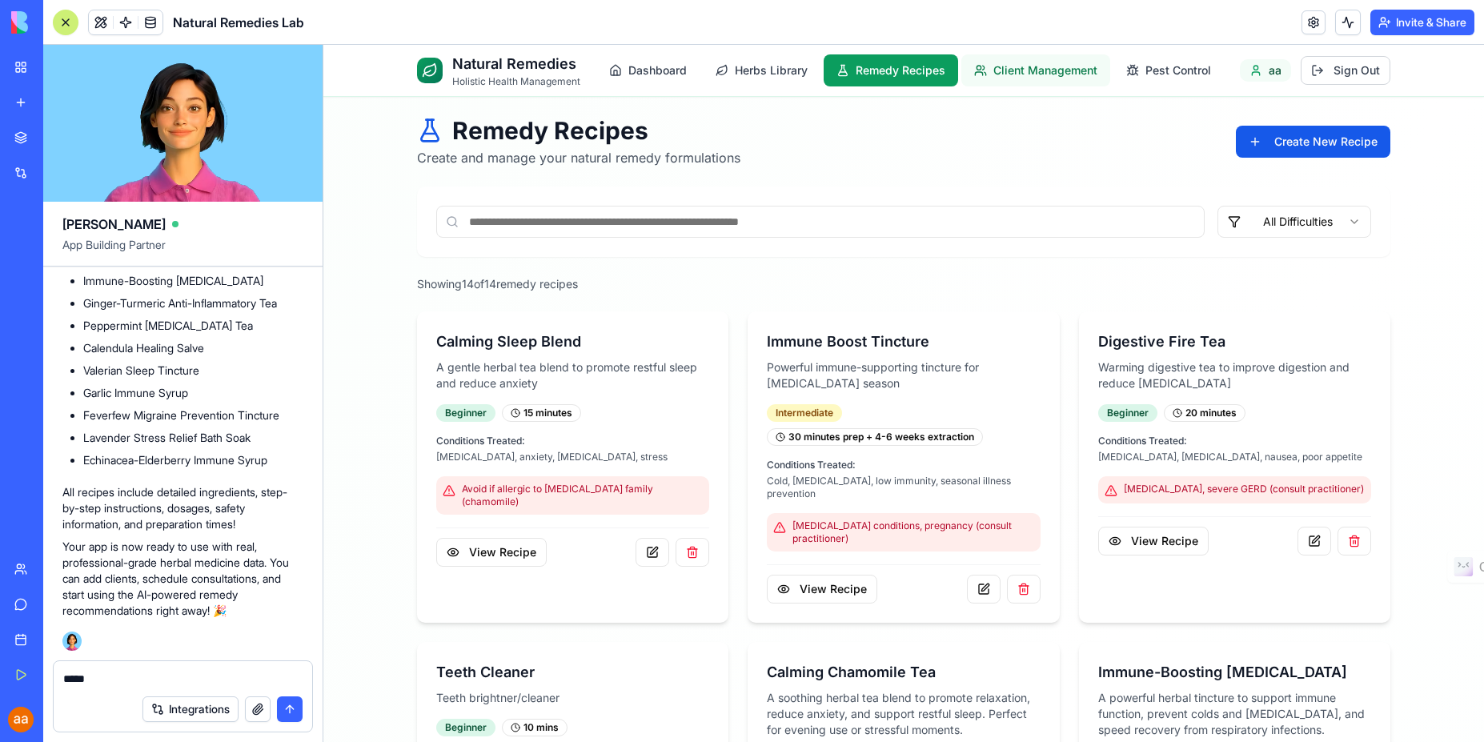
click at [1030, 74] on span "Client Management" at bounding box center [1045, 70] width 104 height 16
